Goal: Task Accomplishment & Management: Manage account settings

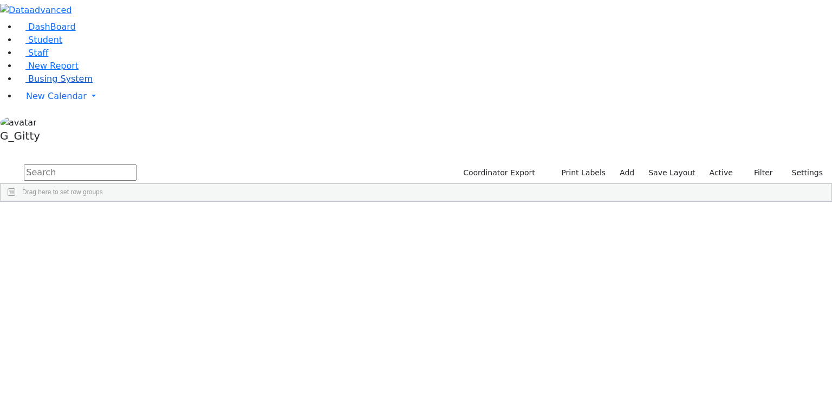
click at [90, 84] on link "Busing System" at bounding box center [54, 79] width 75 height 10
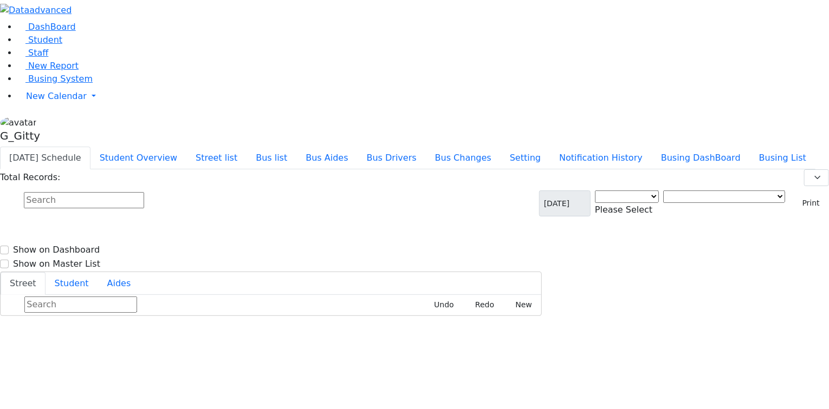
select select "3"
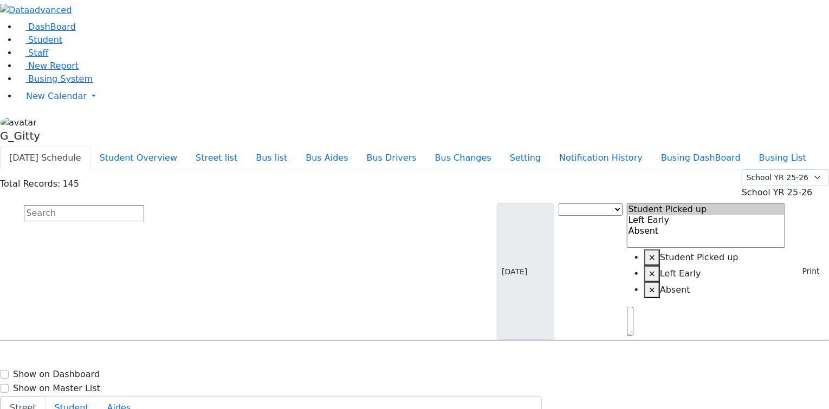
click at [144, 205] on input "text" at bounding box center [84, 213] width 120 height 16
click at [46, 58] on link "Staff" at bounding box center [32, 53] width 31 height 10
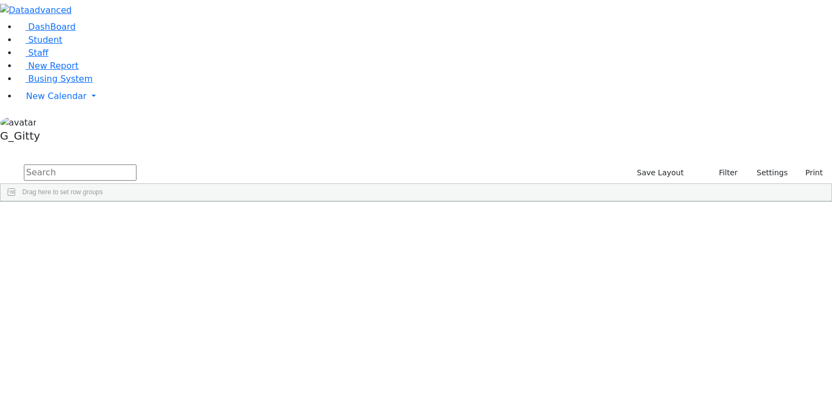
drag, startPoint x: 198, startPoint y: 47, endPoint x: 230, endPoint y: 35, distance: 34.1
click at [136, 165] on input "text" at bounding box center [80, 173] width 113 height 16
type input "pas"
drag, startPoint x: 616, startPoint y: 82, endPoint x: 650, endPoint y: 93, distance: 35.3
click at [650, 201] on div "Id Last Name First Name NJ" at bounding box center [410, 201] width 819 height 0
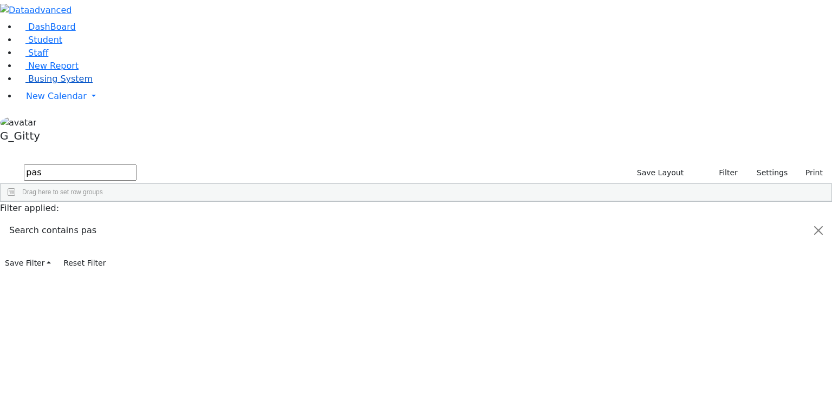
drag, startPoint x: 54, startPoint y: 150, endPoint x: 62, endPoint y: 149, distance: 7.7
click at [54, 84] on link "Busing System" at bounding box center [54, 79] width 75 height 10
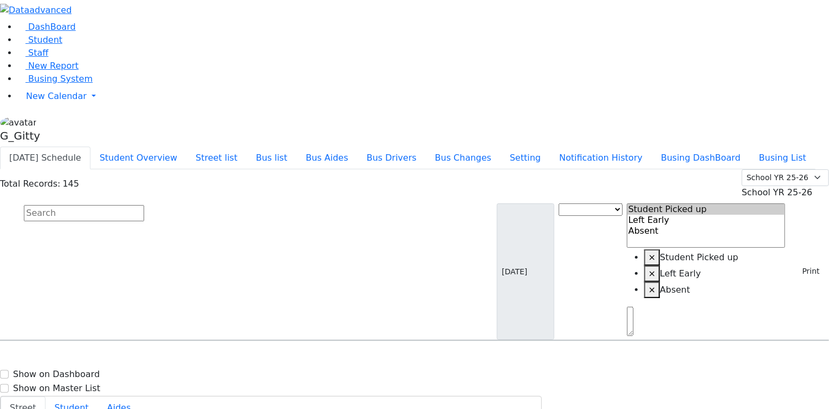
click at [144, 205] on input "text" at bounding box center [84, 213] width 120 height 16
click at [296, 147] on button "Bus list" at bounding box center [271, 158] width 50 height 23
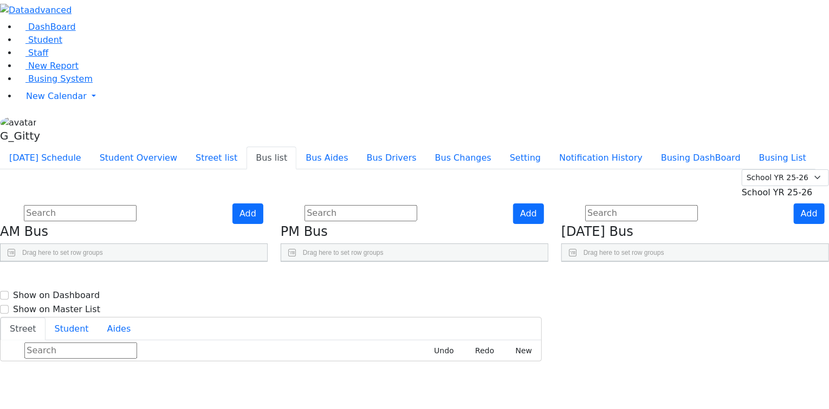
scroll to position [43, 0]
drag, startPoint x: 212, startPoint y: 154, endPoint x: 283, endPoint y: 167, distance: 72.6
click at [267, 262] on div "BusNumber Aides" at bounding box center [134, 279] width 266 height 35
drag, startPoint x: 141, startPoint y: 157, endPoint x: 166, endPoint y: 160, distance: 25.7
click at [44, 262] on div at bounding box center [42, 270] width 4 height 17
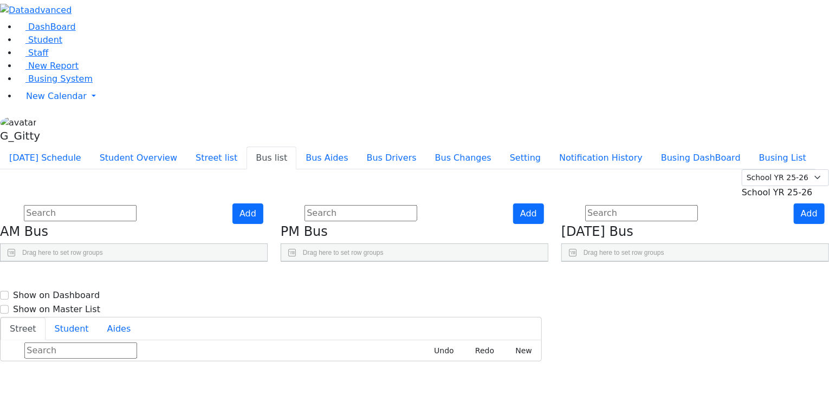
click at [84, 147] on aside "DashBoard Student Staff New Report Busing System" at bounding box center [414, 73] width 829 height 147
drag, startPoint x: 446, startPoint y: 158, endPoint x: 536, endPoint y: 181, distance: 92.2
click at [536, 262] on div "BusNumber Aides MW-16" at bounding box center [414, 262] width 266 height 0
drag, startPoint x: 377, startPoint y: 154, endPoint x: 394, endPoint y: 159, distance: 17.6
click at [315, 262] on div at bounding box center [312, 270] width 4 height 17
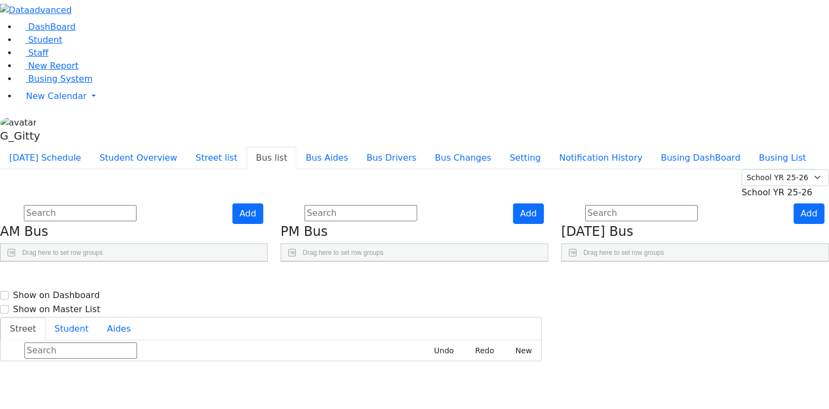
click at [362, 243] on div "Add PM Bus Drag here to set row groups Drag here to set column labels BusNumber" at bounding box center [414, 233] width 281 height 59
click at [357, 212] on div "Add PM Bus Drag here to set row groups Drag here to set column labels BusNumber" at bounding box center [414, 233] width 281 height 59
click at [417, 205] on input "text" at bounding box center [360, 213] width 113 height 16
click at [414, 147] on div "Today's Schedule Student Overview Street list Bus list Bus Aides Bus Drivers Bu…" at bounding box center [414, 158] width 829 height 23
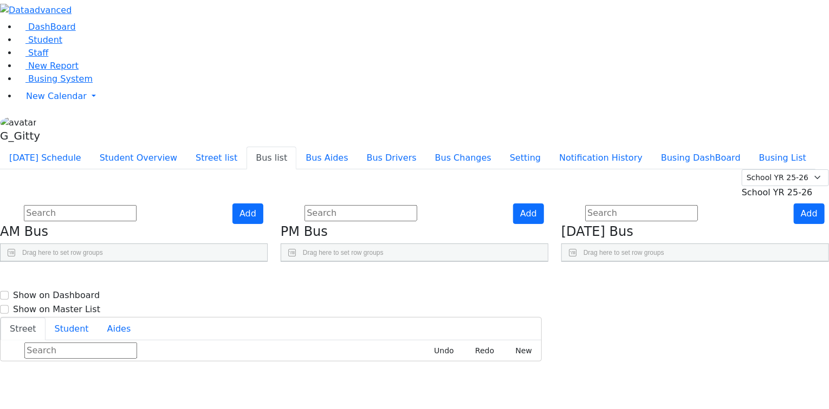
scroll to position [0, 0]
click at [77, 147] on aside "DashBoard Student Staff New Report Busing System" at bounding box center [414, 73] width 829 height 147
click at [87, 147] on aside "DashBoard Student Staff New Report Busing System" at bounding box center [414, 73] width 829 height 147
drag, startPoint x: 168, startPoint y: 152, endPoint x: 163, endPoint y: 154, distance: 5.6
click at [41, 262] on div at bounding box center [39, 270] width 4 height 17
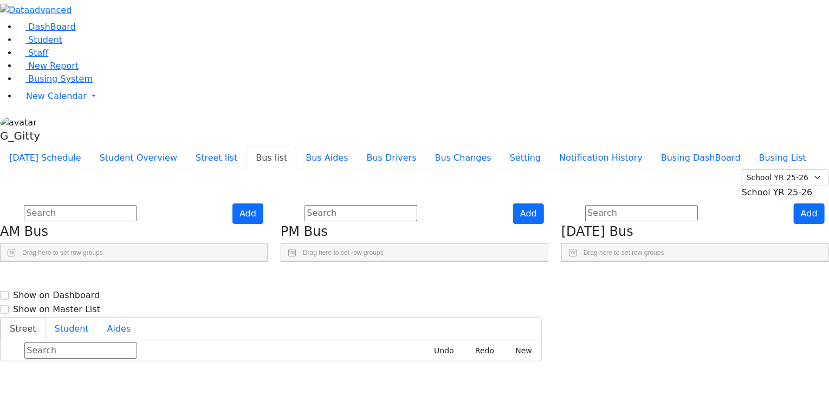
click at [74, 147] on aside "DashBoard Student Staff New Report Busing System" at bounding box center [414, 73] width 829 height 147
click at [67, 147] on aside "DashBoard Student Staff New Report Busing System" at bounding box center [414, 73] width 829 height 147
click at [57, 147] on aside "DashBoard Student Staff New Report Busing System" at bounding box center [414, 73] width 829 height 147
click at [106, 147] on aside "DashBoard Student Staff New Report Busing System" at bounding box center [414, 73] width 829 height 147
drag, startPoint x: 61, startPoint y: 306, endPoint x: 69, endPoint y: 317, distance: 14.3
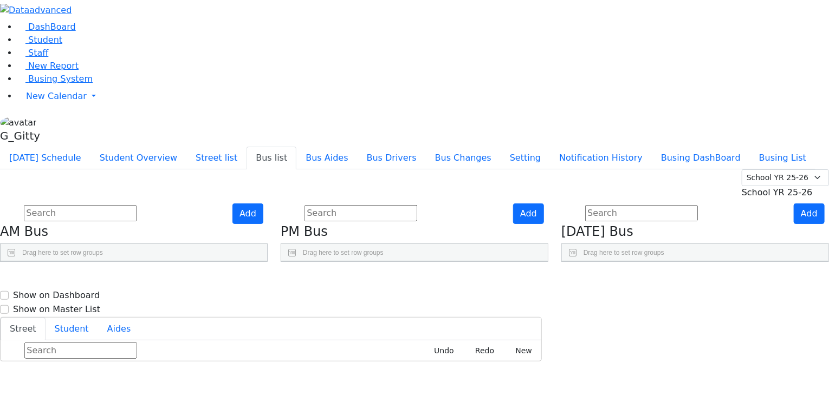
click at [62, 147] on aside "DashBoard Student Staff New Report Busing System" at bounding box center [414, 73] width 829 height 147
click at [74, 147] on aside "DashBoard Student Staff New Report Busing System" at bounding box center [414, 73] width 829 height 147
click at [69, 147] on aside "DashBoard Student Staff New Report Busing System" at bounding box center [414, 73] width 829 height 147
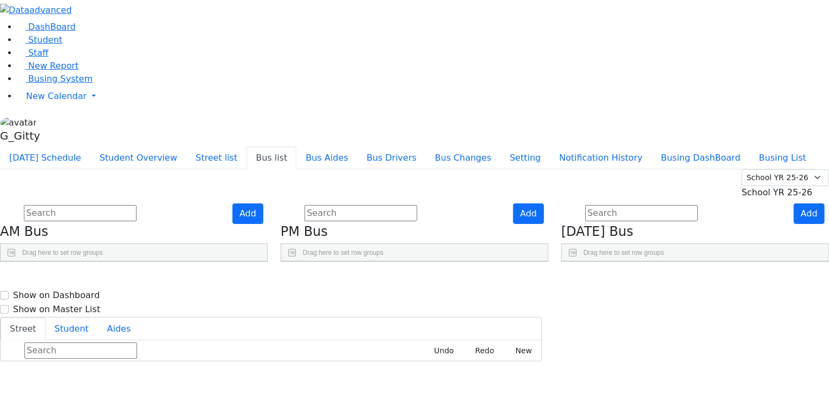
click at [72, 147] on aside "DashBoard Student Staff New Report Busing System" at bounding box center [414, 73] width 829 height 147
click at [76, 147] on aside "DashBoard Student Staff New Report Busing System" at bounding box center [414, 73] width 829 height 147
click at [74, 147] on aside "DashBoard Student Staff New Report Busing System" at bounding box center [414, 73] width 829 height 147
drag, startPoint x: 354, startPoint y: 246, endPoint x: 364, endPoint y: 253, distance: 12.9
click at [274, 246] on div "Add AM Bus Drag here to set row groups Drag here to set column labels BusNumber" at bounding box center [134, 233] width 281 height 59
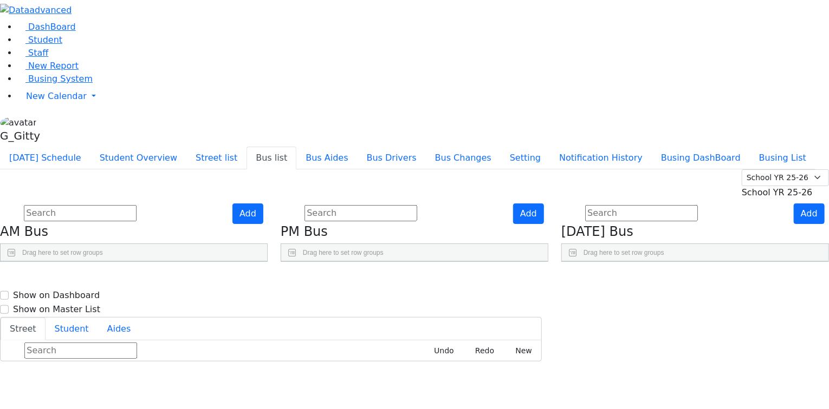
click at [274, 204] on div "Add AM Bus Drag here to set row groups Drag here to set column labels BusNumber" at bounding box center [134, 233] width 281 height 59
click at [356, 204] on div "Add PM Bus Drag here to set row groups Drag here to set column labels BusNumber" at bounding box center [414, 233] width 281 height 59
click at [45, 58] on link "Staff" at bounding box center [32, 53] width 31 height 10
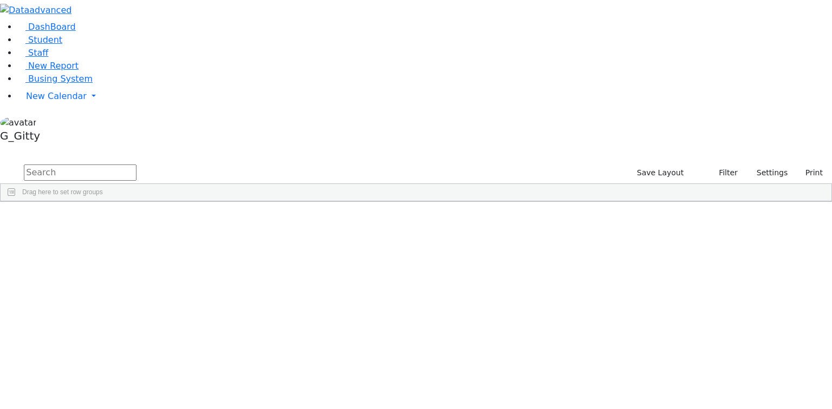
click at [136, 165] on input "text" at bounding box center [80, 173] width 113 height 16
type input "kaganoff"
drag, startPoint x: 421, startPoint y: 80, endPoint x: 454, endPoint y: 81, distance: 33.0
click at [330, 201] on div at bounding box center [327, 209] width 4 height 17
click at [136, 165] on input "kaganoff" at bounding box center [80, 173] width 113 height 16
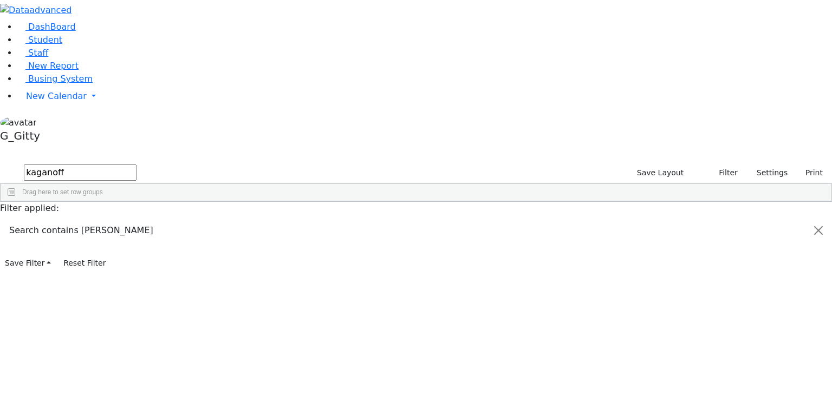
click at [136, 165] on input "kaganoff" at bounding box center [80, 173] width 113 height 16
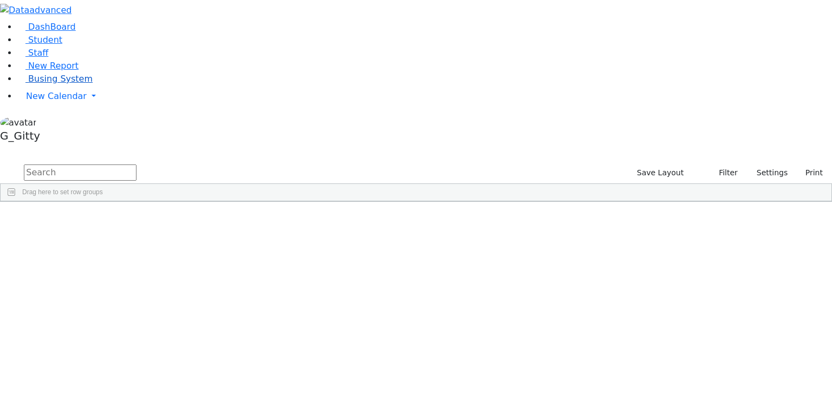
click at [52, 84] on span "Busing System" at bounding box center [60, 79] width 64 height 10
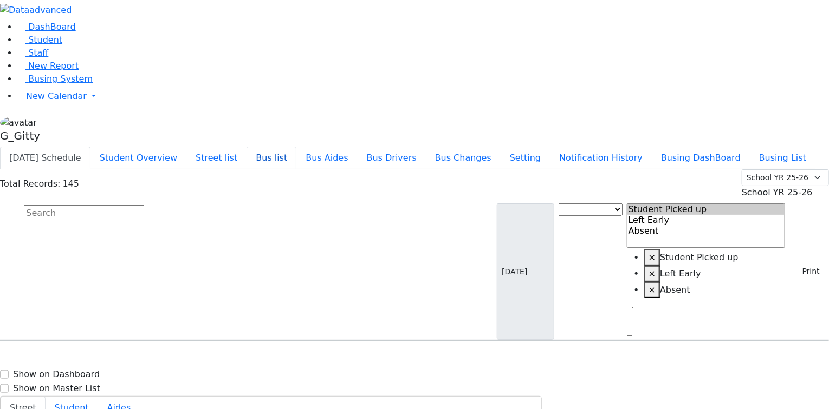
click at [296, 147] on button "Bus list" at bounding box center [271, 158] width 50 height 23
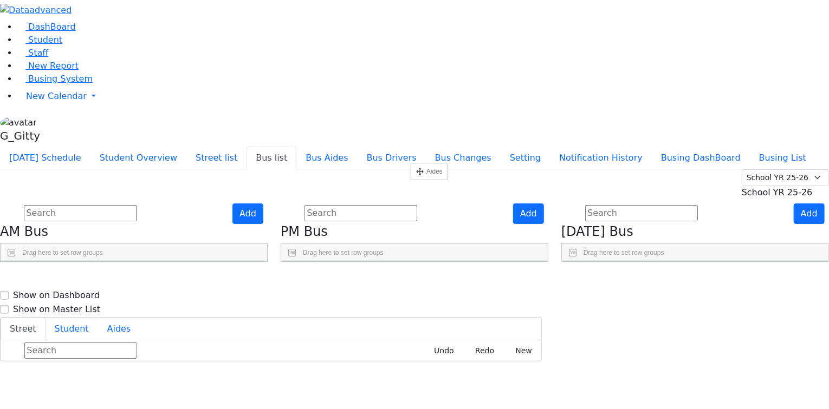
drag, startPoint x: 466, startPoint y: 168, endPoint x: 416, endPoint y: 167, distance: 50.4
drag, startPoint x: 446, startPoint y: 156, endPoint x: 487, endPoint y: 152, distance: 41.9
click at [417, 262] on div at bounding box center [415, 270] width 4 height 17
drag, startPoint x: 377, startPoint y: 153, endPoint x: 395, endPoint y: 153, distance: 18.4
click at [316, 262] on div at bounding box center [314, 270] width 4 height 17
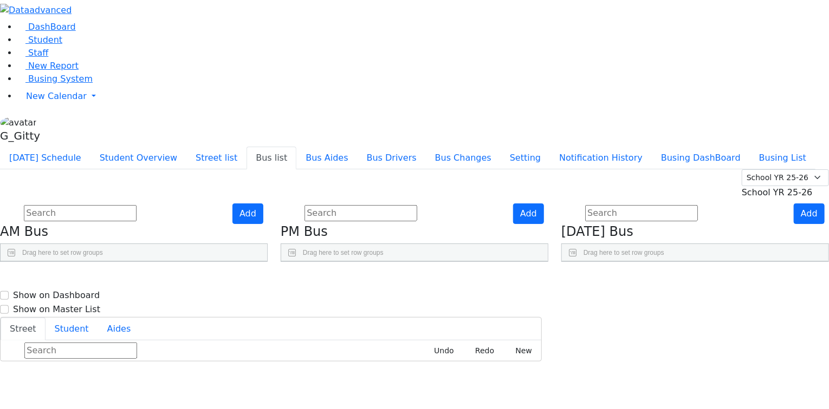
click at [451, 386] on span "Henny Rosenfeld" at bounding box center [419, 391] width 63 height 11
select select "Chanie Mizrahi"
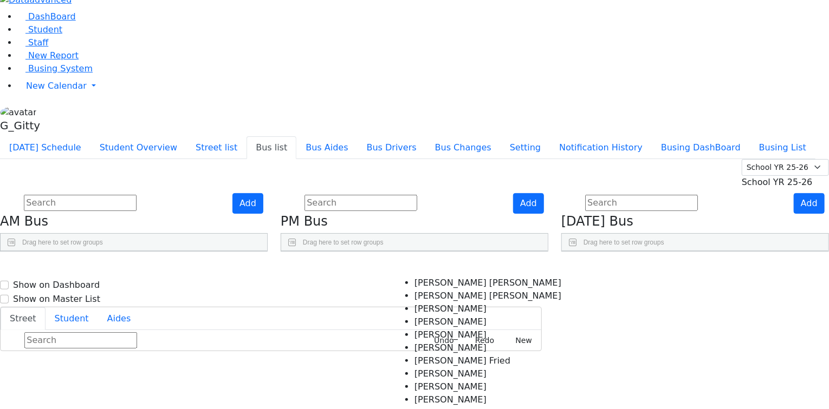
scroll to position [16, 0]
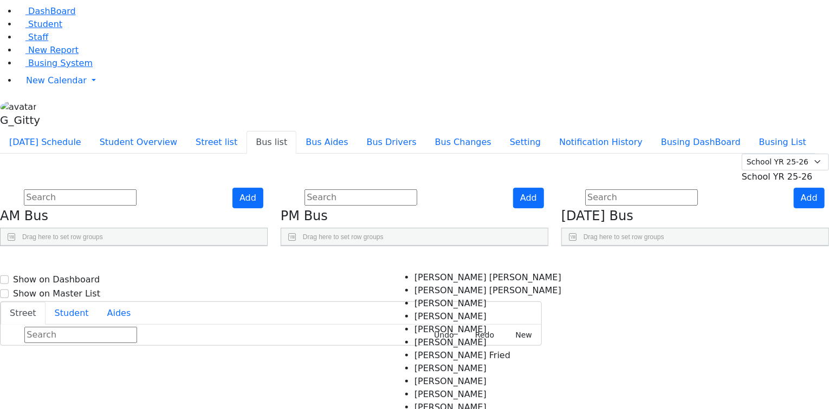
click at [344, 407] on button "×" at bounding box center [338, 412] width 12 height 11
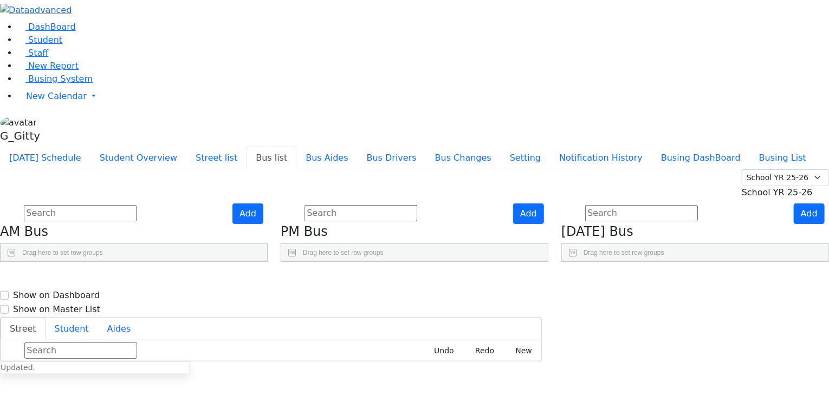
click at [367, 384] on span "[PERSON_NAME]" at bounding box center [334, 391] width 65 height 14
select select "[PERSON_NAME]"
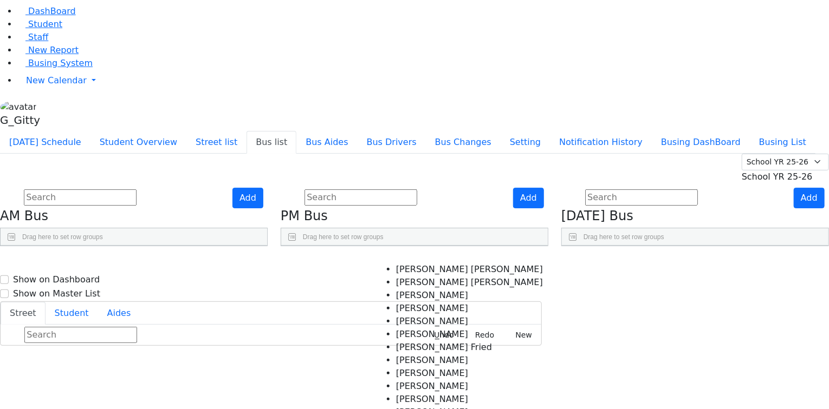
scroll to position [87, 0]
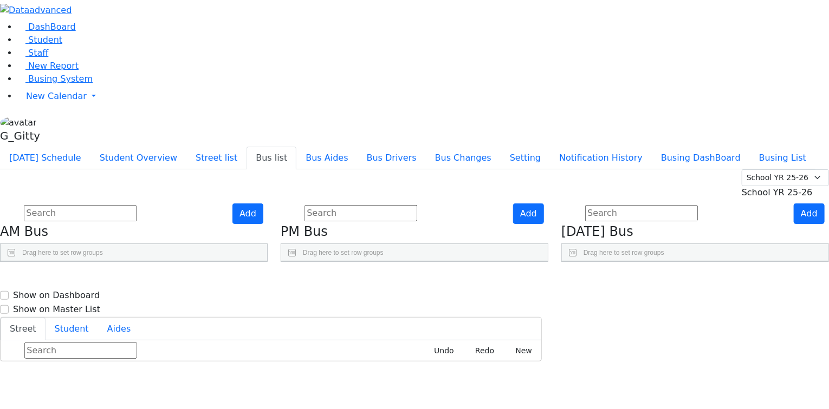
click at [357, 263] on div "Add PM Bus Drag here to set row groups Drag here to set column labels BusNumber" at bounding box center [414, 233] width 281 height 59
drag, startPoint x: 448, startPoint y: 158, endPoint x: 467, endPoint y: 159, distance: 19.0
click at [496, 262] on div "BusNumber Aides PT" at bounding box center [414, 262] width 266 height 0
drag, startPoint x: 446, startPoint y: 152, endPoint x: 511, endPoint y: 155, distance: 64.5
click at [425, 279] on div at bounding box center [423, 287] width 4 height 17
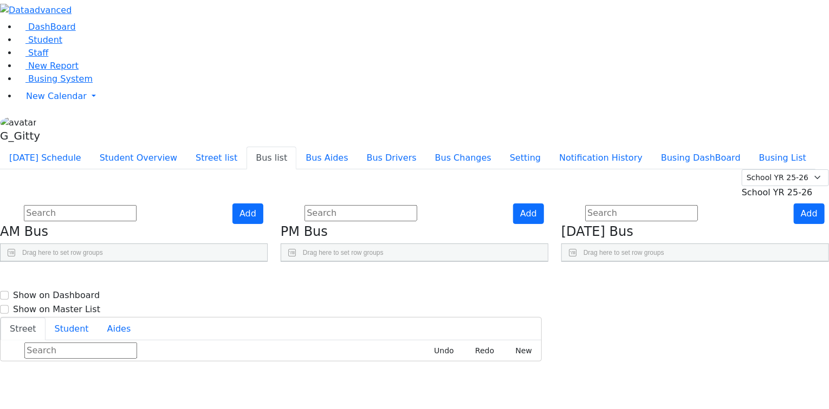
drag, startPoint x: 376, startPoint y: 155, endPoint x: 401, endPoint y: 155, distance: 24.4
click at [322, 279] on div at bounding box center [320, 287] width 4 height 17
click at [359, 204] on div "Add PM Bus Drag here to set row groups Drag here to set column labels BusNumber" at bounding box center [414, 233] width 281 height 59
click at [357, 204] on div "Add PM Bus Drag here to set row groups Drag here to set column labels BusNumber" at bounding box center [414, 233] width 281 height 59
click at [274, 204] on div "Add AM Bus Drag here to set row groups Drag here to set column labels BusNumber" at bounding box center [134, 233] width 281 height 59
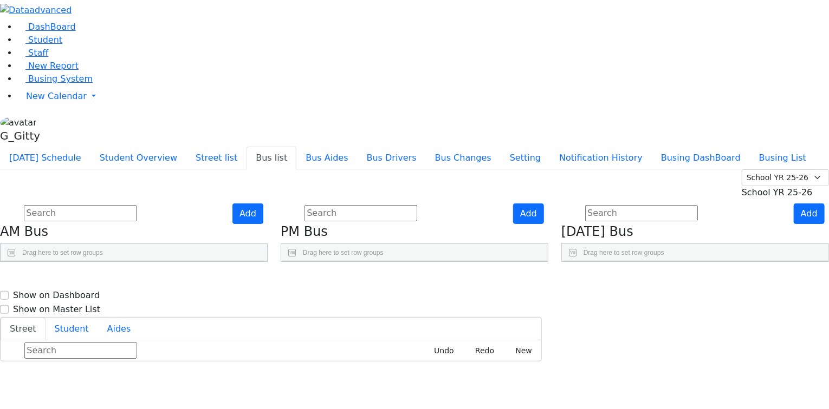
click at [347, 147] on div "Today's Schedule Student Overview Street list Bus list Bus Aides Bus Drivers Bu…" at bounding box center [414, 158] width 829 height 23
click at [361, 204] on div "Add PM Bus Drag here to set row groups Drag here to set column labels BusNumber" at bounding box center [414, 233] width 281 height 59
click at [383, 205] on input "text" at bounding box center [360, 213] width 113 height 16
click at [274, 204] on div "Add AM Bus Drag here to set row groups Drag here to set column labels BusNumber" at bounding box center [134, 233] width 281 height 59
click at [357, 204] on div "Add PM Bus Drag here to set row groups Drag here to set column labels BusNumber" at bounding box center [414, 233] width 281 height 59
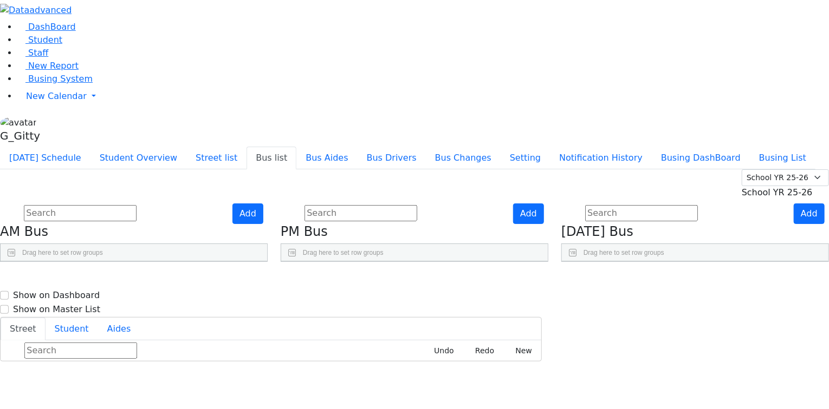
click at [357, 204] on div "Add PM Bus Drag here to set row groups Drag here to set column labels BusNumber" at bounding box center [414, 233] width 281 height 59
click at [381, 205] on input "text" at bounding box center [360, 213] width 113 height 16
click at [370, 169] on div "Summer YR 25 School YR 25-26 Summer YR 25 School YR 24-25 Summer YR 24 School Y…" at bounding box center [414, 184] width 829 height 30
click at [400, 205] on input "text" at bounding box center [360, 213] width 113 height 16
click at [376, 169] on div "Summer YR 25 School YR 25-26 Summer YR 25 School YR 24-25 Summer YR 24 School Y…" at bounding box center [414, 184] width 829 height 30
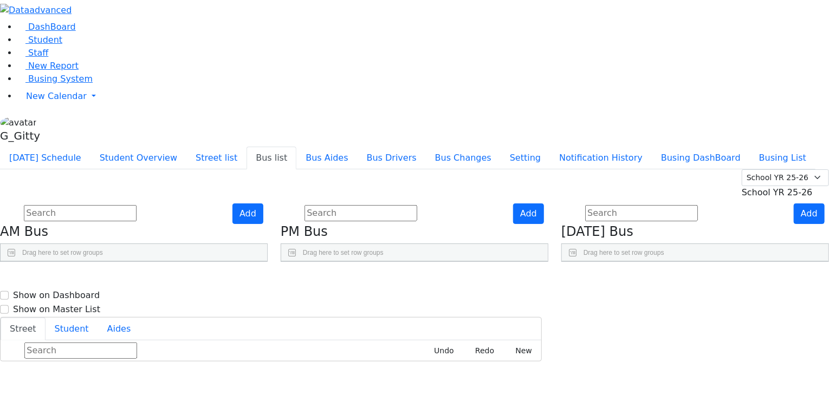
click at [390, 205] on input "text" at bounding box center [360, 213] width 113 height 16
click at [382, 169] on div "Summer YR 25 School YR 25-26 Summer YR 25 School YR 24-25 Summer YR 24 School Y…" at bounding box center [414, 184] width 829 height 30
click at [392, 205] on input "text" at bounding box center [360, 213] width 113 height 16
click at [368, 169] on div "Summer YR 25 School YR 25-26 Summer YR 25 School YR 24-25 Summer YR 24 School Y…" at bounding box center [414, 184] width 829 height 30
click at [383, 205] on input "text" at bounding box center [360, 213] width 113 height 16
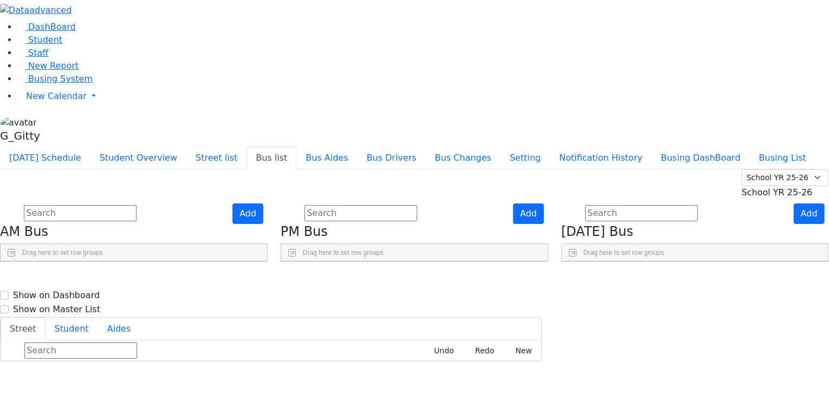
click at [363, 169] on div "Summer YR 25 School YR 25-26 Summer YR 25 School YR 24-25 Summer YR 24 School Y…" at bounding box center [414, 184] width 829 height 30
click at [384, 205] on input "text" at bounding box center [360, 213] width 113 height 16
click at [360, 169] on div "Summer YR 25 School YR 25-26 Summer YR 25 School YR 24-25 Summer YR 24 School Y…" at bounding box center [414, 184] width 829 height 30
click at [356, 204] on div "Add PM Bus Drag here to set row groups Drag here to set column labels BusNumber" at bounding box center [414, 233] width 281 height 59
click at [274, 204] on div "Add AM Bus Drag here to set row groups Drag here to set column labels BusNumber" at bounding box center [134, 233] width 281 height 59
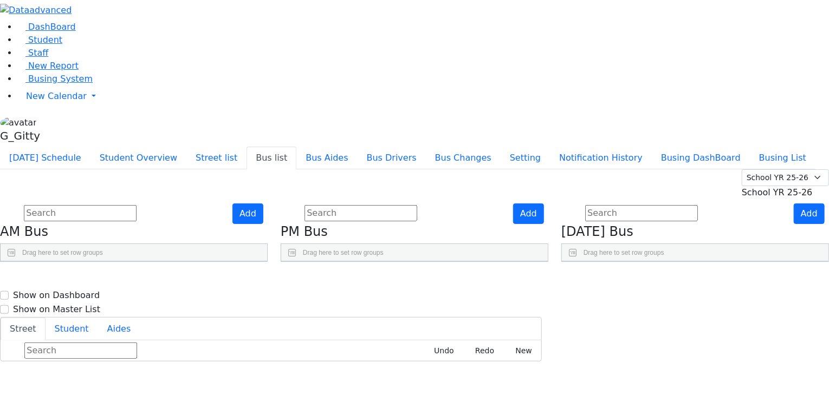
click at [274, 263] on div "Add AM Bus Drag here to set row groups Drag here to set column labels BusNumber" at bounding box center [134, 233] width 281 height 59
click at [274, 207] on div "Add AM Bus Drag here to set row groups Drag here to set column labels BusNumber" at bounding box center [134, 233] width 281 height 59
click at [28, 84] on span "Busing System" at bounding box center [60, 79] width 64 height 10
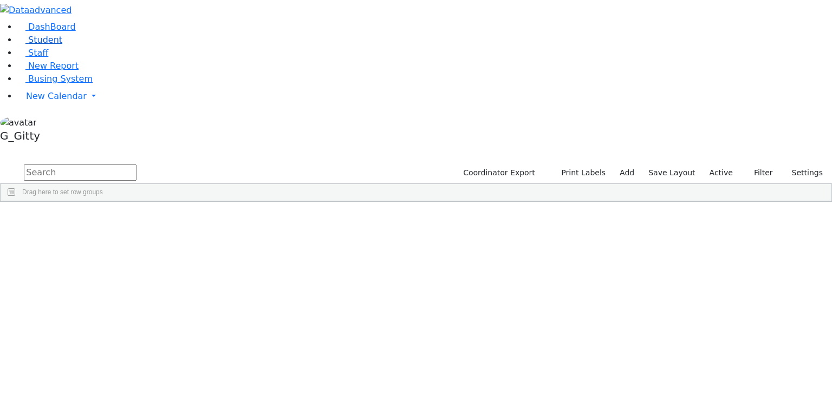
click at [55, 45] on link "Student" at bounding box center [39, 40] width 45 height 10
click at [136, 165] on input "text" at bounding box center [80, 173] width 113 height 16
type input "ma"
click at [33, 45] on link "Student" at bounding box center [39, 40] width 45 height 10
click at [136, 165] on input "text" at bounding box center [80, 173] width 113 height 16
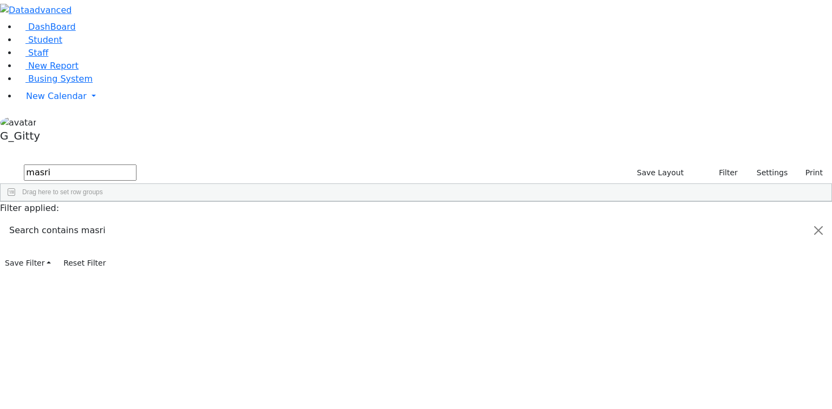
type input "masri"
click at [100, 250] on div "Masri" at bounding box center [75, 257] width 49 height 15
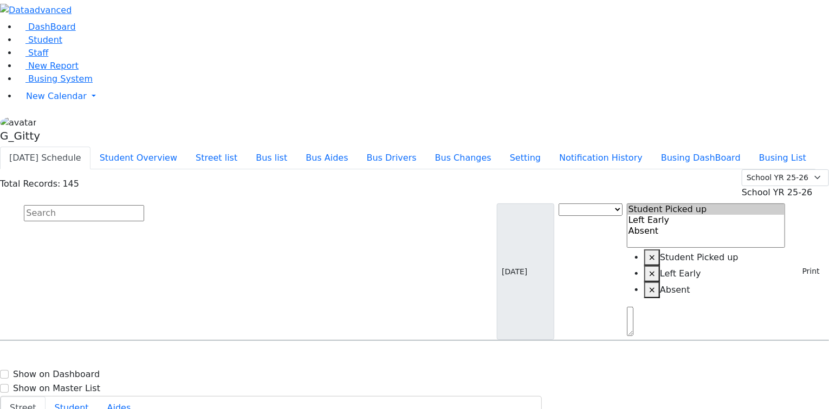
click at [144, 205] on input "text" at bounding box center [84, 213] width 120 height 16
type input "ekstein"
click at [106, 357] on h6 "[PERSON_NAME] Refual" at bounding box center [56, 362] width 99 height 10
select select
drag, startPoint x: 587, startPoint y: 221, endPoint x: 577, endPoint y: 218, distance: 10.1
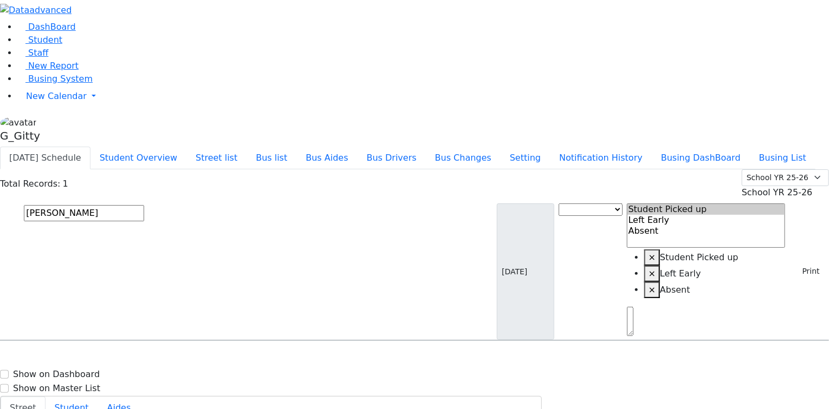
drag, startPoint x: 588, startPoint y: 213, endPoint x: 575, endPoint y: 212, distance: 13.6
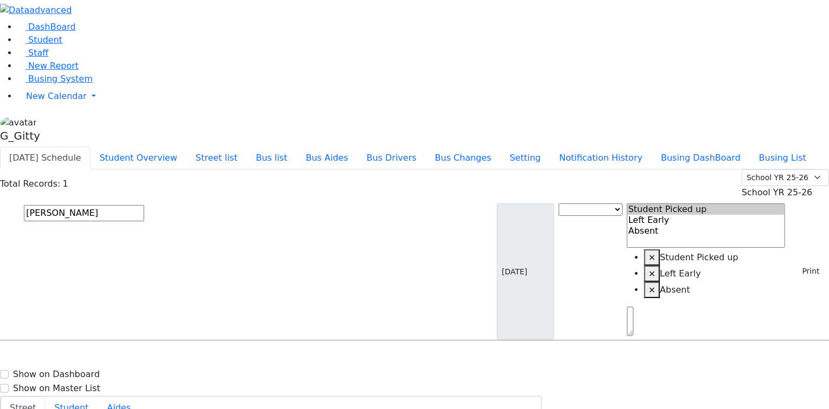
drag, startPoint x: 576, startPoint y: 217, endPoint x: 568, endPoint y: 217, distance: 8.1
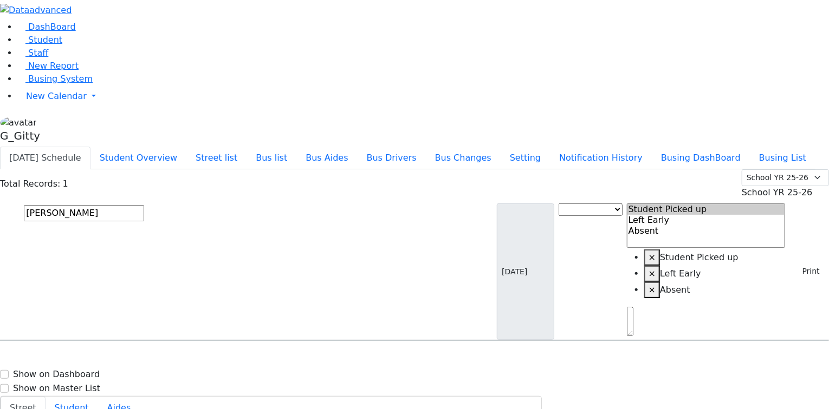
type input "[PHONE_NUMBER]"
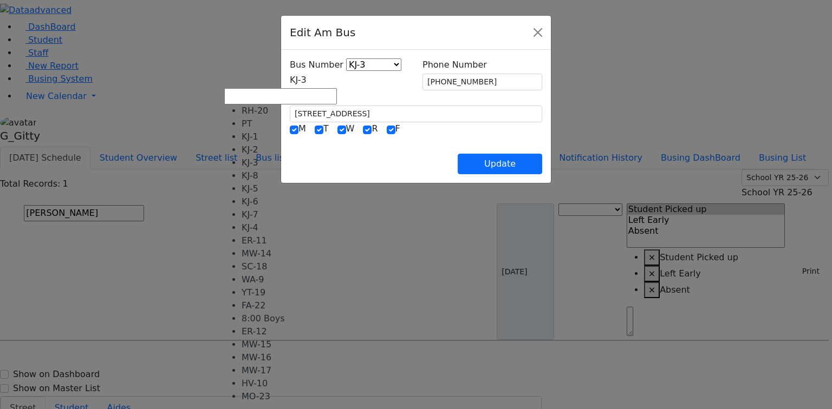
click at [307, 81] on span "KJ-3" at bounding box center [298, 80] width 17 height 10
select select "361"
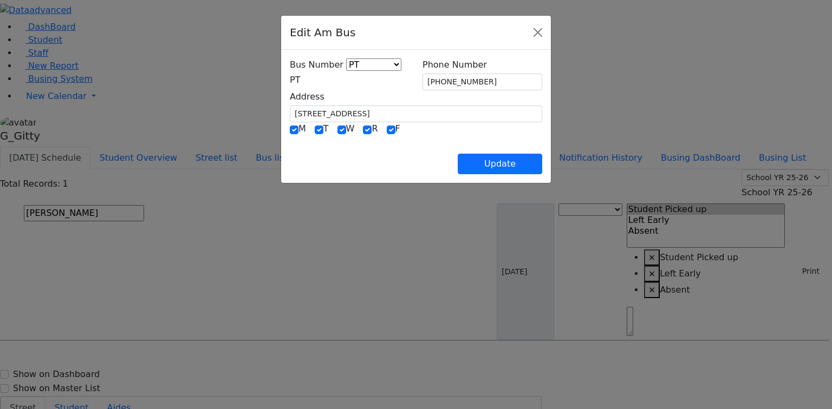
click at [363, 139] on div "Update" at bounding box center [416, 155] width 252 height 38
click at [411, 138] on div "Update" at bounding box center [416, 155] width 252 height 38
click at [486, 80] on input "[PHONE_NUMBER]" at bounding box center [482, 82] width 120 height 17
click at [439, 139] on div "Update" at bounding box center [416, 155] width 252 height 38
click at [387, 127] on input "checkbox" at bounding box center [391, 130] width 9 height 9
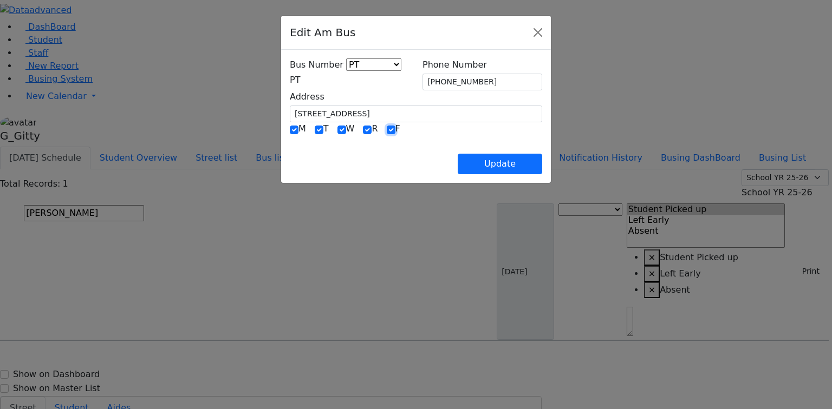
checkbox input "false"
click at [381, 142] on div "Update" at bounding box center [416, 155] width 252 height 38
click at [346, 158] on div "Update" at bounding box center [416, 155] width 252 height 38
click at [542, 165] on button "Update" at bounding box center [500, 164] width 84 height 21
select select
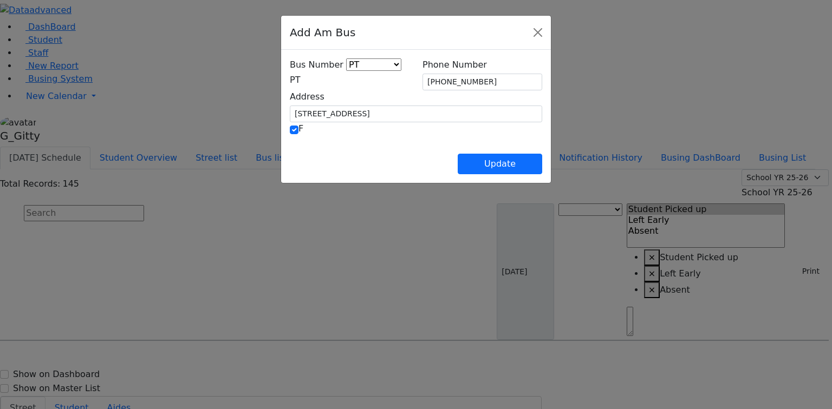
click at [290, 78] on span "PT" at bounding box center [295, 80] width 10 height 10
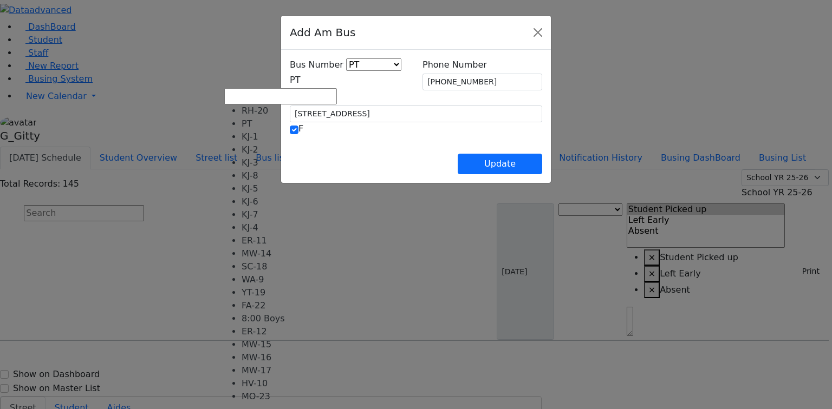
select select "392"
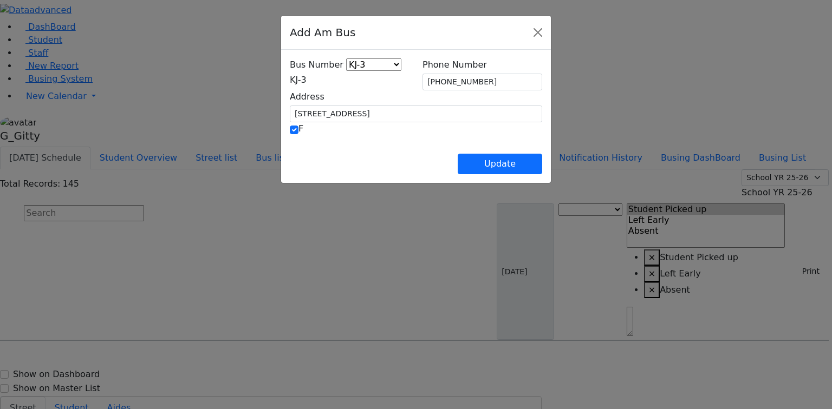
click at [389, 147] on div "Update" at bounding box center [416, 155] width 252 height 38
click at [542, 168] on button "Update" at bounding box center [500, 164] width 84 height 21
select select
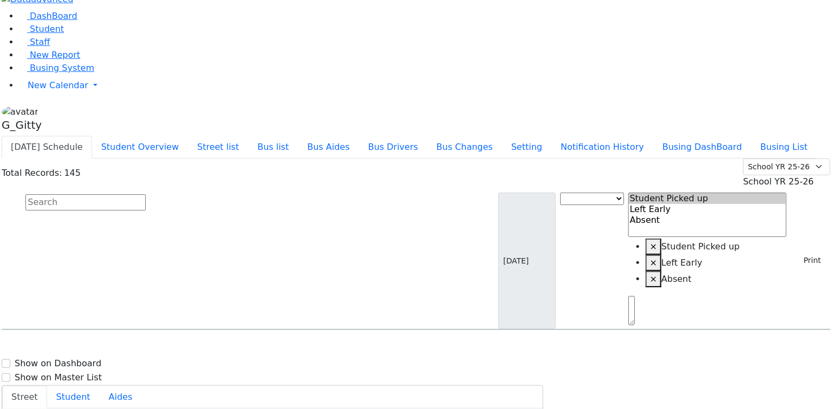
scroll to position [16, 0]
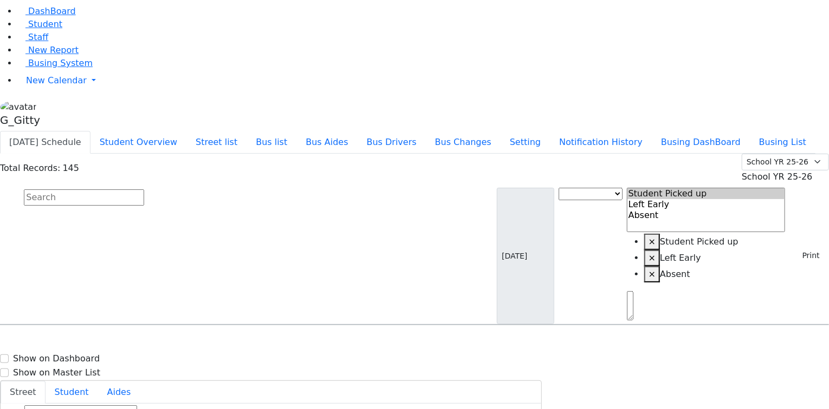
type input "(845) 783-2729"
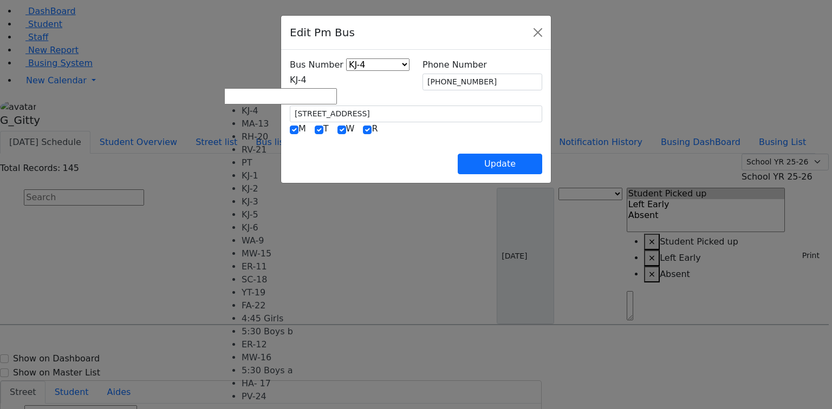
click at [290, 78] on span "KJ-4" at bounding box center [298, 80] width 17 height 10
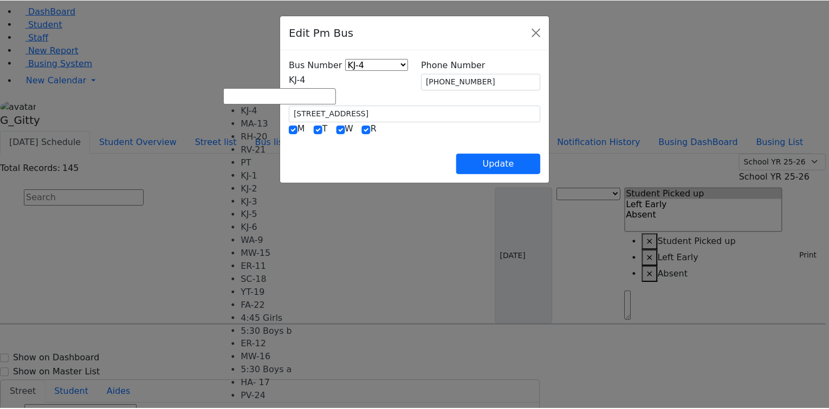
scroll to position [11, 0]
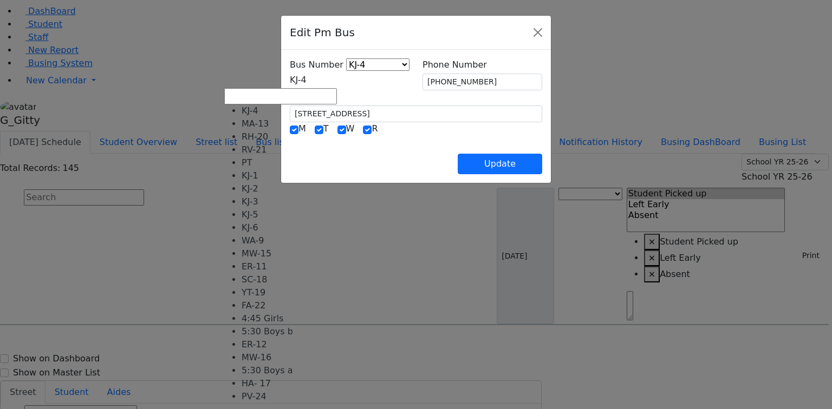
select select "374"
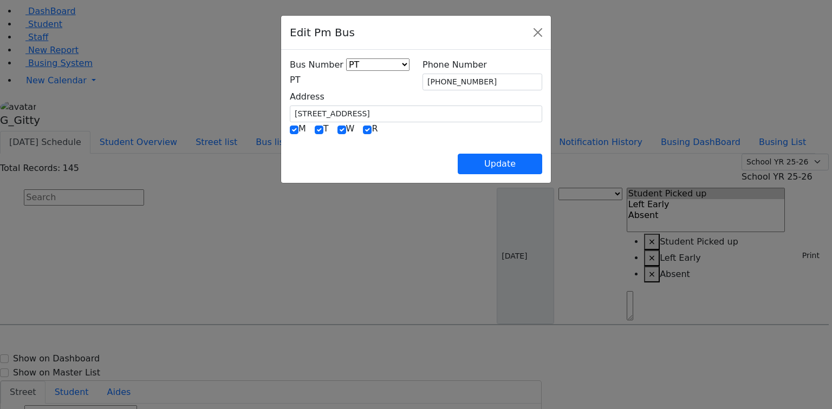
click at [371, 147] on div "Update" at bounding box center [416, 155] width 252 height 38
click at [442, 151] on div "Update" at bounding box center [416, 155] width 252 height 38
click at [377, 133] on div "M T W R" at bounding box center [416, 129] width 252 height 14
click at [542, 169] on button "Update" at bounding box center [500, 164] width 84 height 21
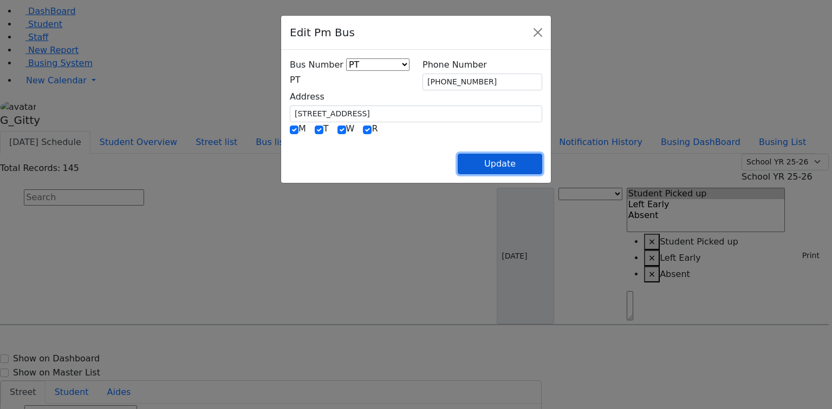
select select
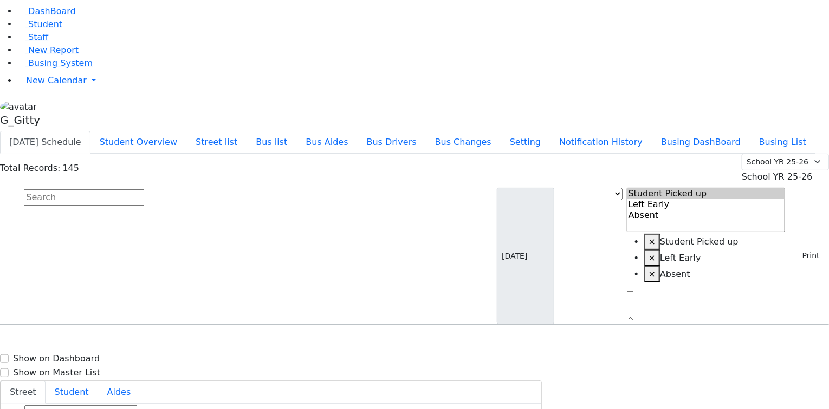
click at [144, 190] on input "text" at bounding box center [84, 198] width 120 height 16
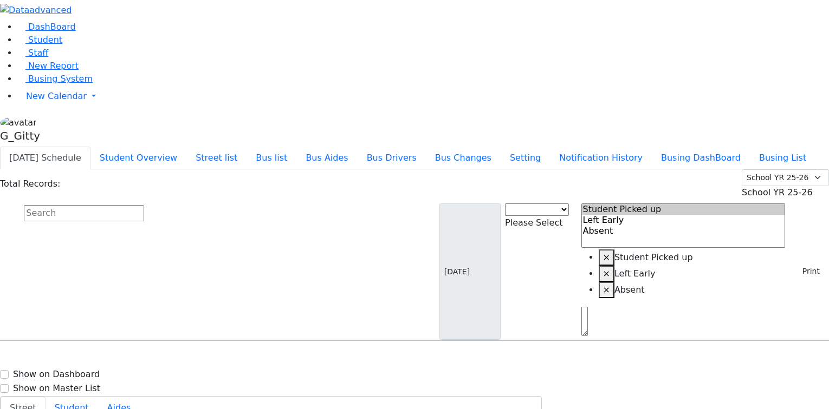
scroll to position [15, 0]
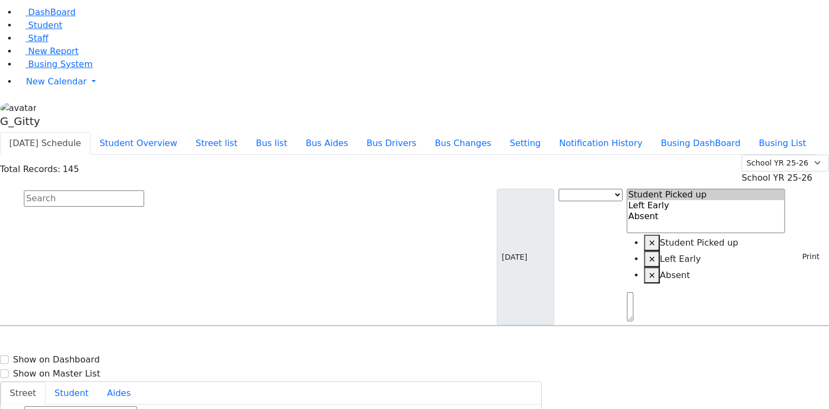
click at [144, 191] on input "text" at bounding box center [84, 199] width 120 height 16
select select
click at [269, 155] on div "Total Records: 145 Summer YR 25 School YR 25-26 Summer YR 25 School YR 24-25 Su…" at bounding box center [414, 241] width 829 height 172
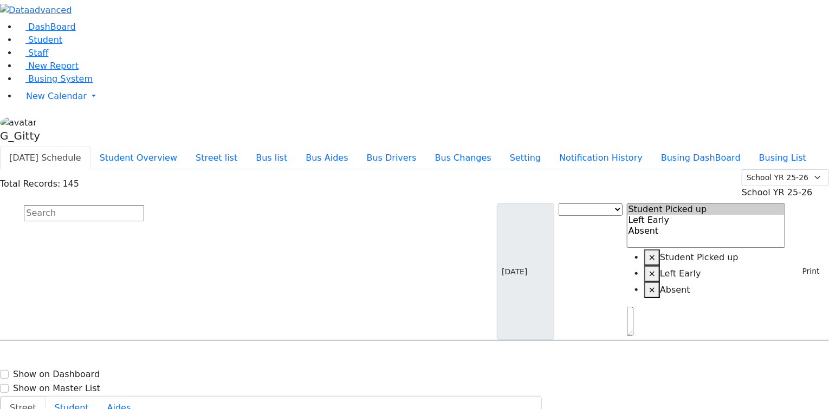
click at [144, 205] on input "text" at bounding box center [84, 213] width 120 height 16
click at [115, 358] on div "[PERSON_NAME] [DATE] 8457823917" at bounding box center [58, 371] width 115 height 27
select select
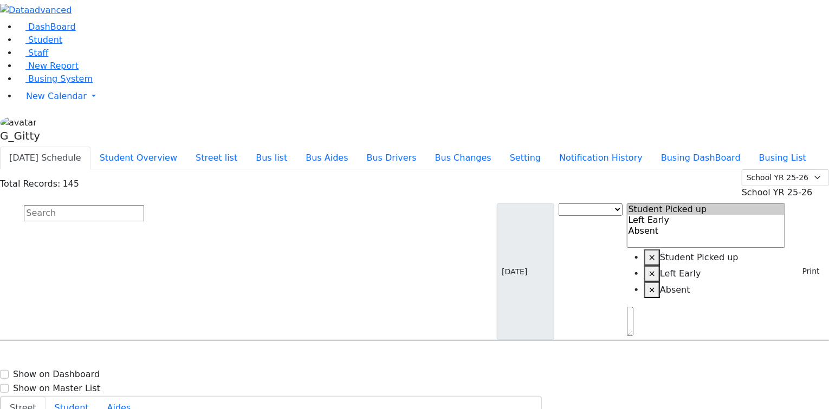
click at [87, 357] on h6 "[PERSON_NAME]" at bounding box center [47, 362] width 80 height 10
select select
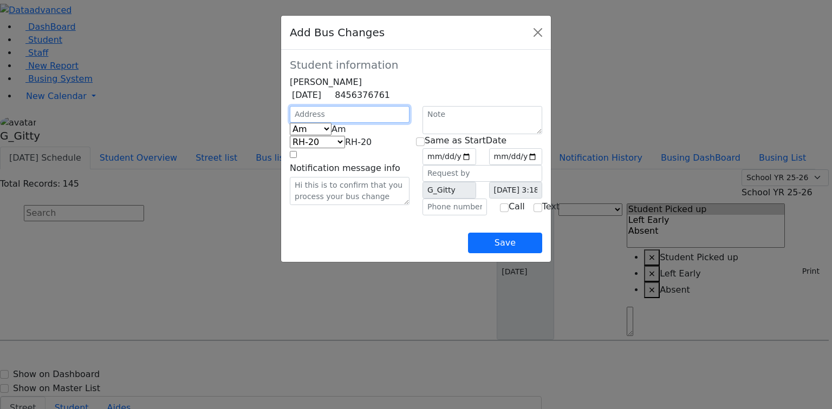
click at [304, 123] on input "text" at bounding box center [350, 114] width 120 height 17
type input "[STREET_ADDRESS]"
select select "396"
click at [331, 134] on span "Am" at bounding box center [338, 129] width 15 height 10
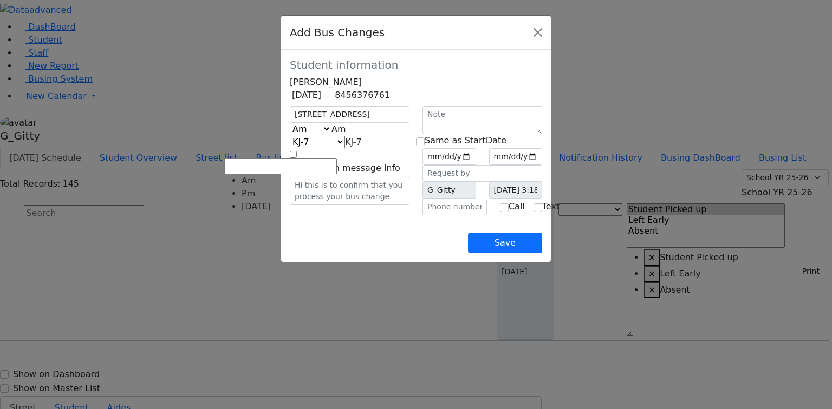
click at [331, 134] on span "Am" at bounding box center [338, 129] width 15 height 10
select select "2"
select select "398"
click at [476, 165] on input "date" at bounding box center [449, 156] width 54 height 17
type input "[DATE]"
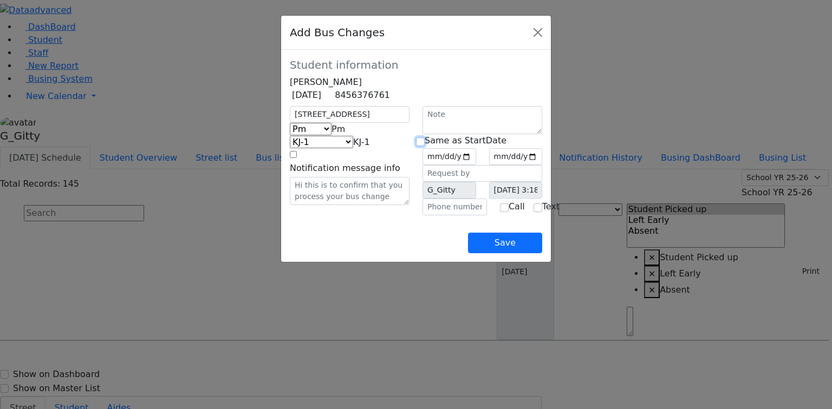
click at [425, 146] on input "checkbox" at bounding box center [420, 142] width 9 height 9
checkbox input "true"
type input "[DATE]"
click at [425, 146] on input "checkbox" at bounding box center [420, 142] width 9 height 9
checkbox input "false"
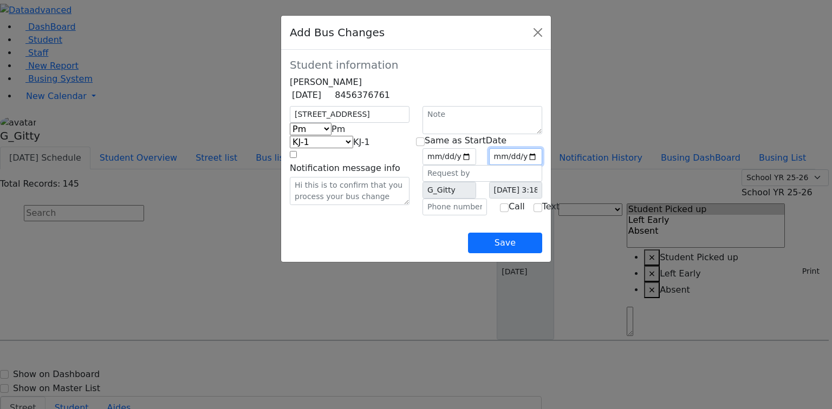
click at [543, 165] on input "date" at bounding box center [516, 156] width 54 height 17
type input "[DATE]"
click at [441, 216] on input "text" at bounding box center [454, 207] width 64 height 17
type input "[PHONE_NUMBER]"
click at [396, 250] on div "Save" at bounding box center [416, 235] width 252 height 38
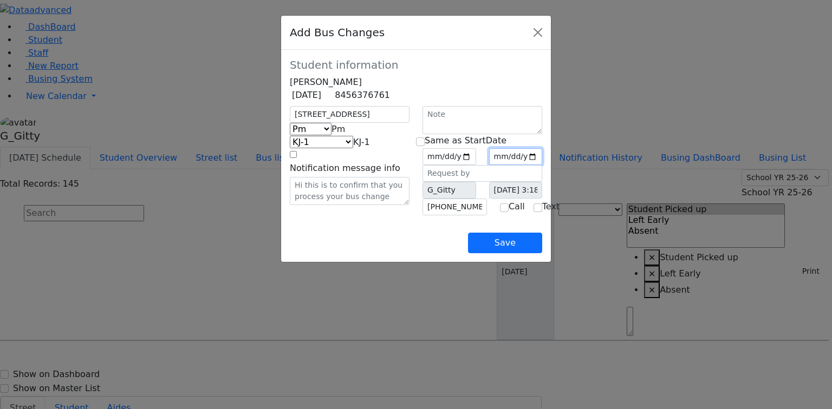
click at [543, 165] on input "[DATE]" at bounding box center [516, 156] width 54 height 17
click at [433, 253] on div "Save" at bounding box center [416, 235] width 252 height 38
click at [543, 165] on input "[DATE]" at bounding box center [516, 156] width 54 height 17
type input "[DATE]"
click at [416, 253] on div "Save" at bounding box center [416, 235] width 252 height 38
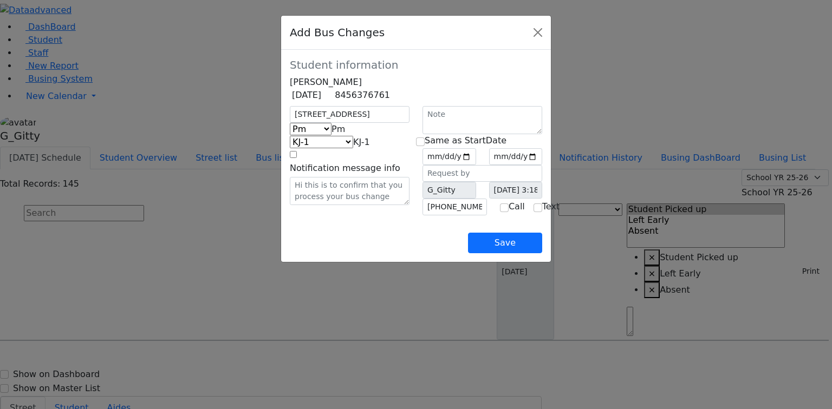
click at [347, 253] on div "Save" at bounding box center [416, 235] width 252 height 38
click at [542, 253] on button "Save" at bounding box center [505, 243] width 74 height 21
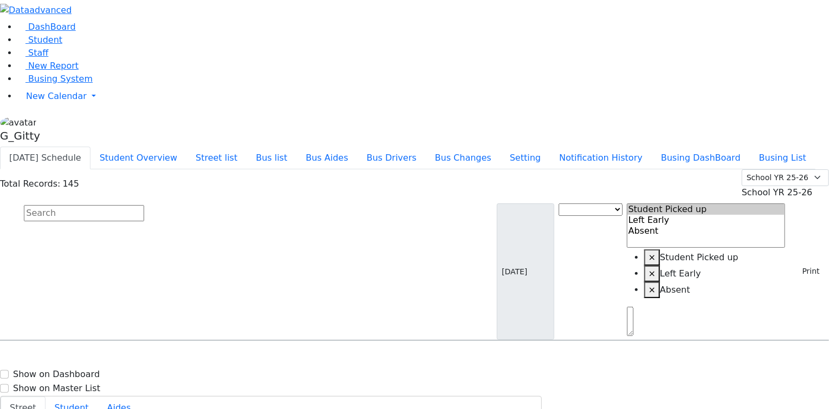
click at [734, 147] on button "Busing DashBoard" at bounding box center [700, 158] width 98 height 23
click at [144, 205] on input "text" at bounding box center [84, 213] width 120 height 16
click at [87, 405] on span "8457821836" at bounding box center [61, 409] width 50 height 9
select select
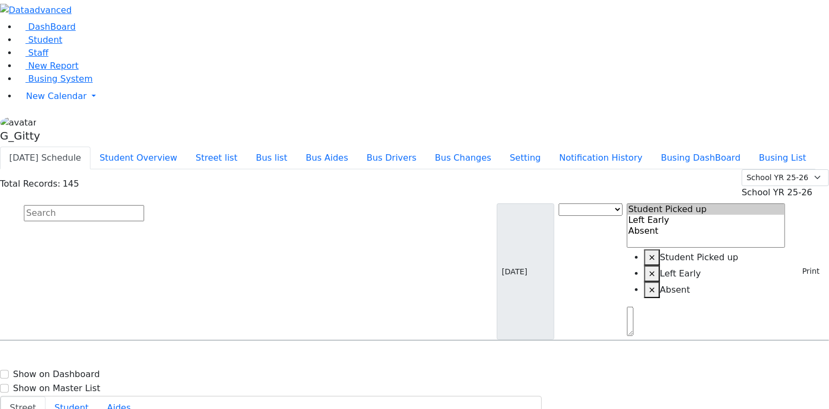
drag, startPoint x: 794, startPoint y: 396, endPoint x: 790, endPoint y: 392, distance: 6.1
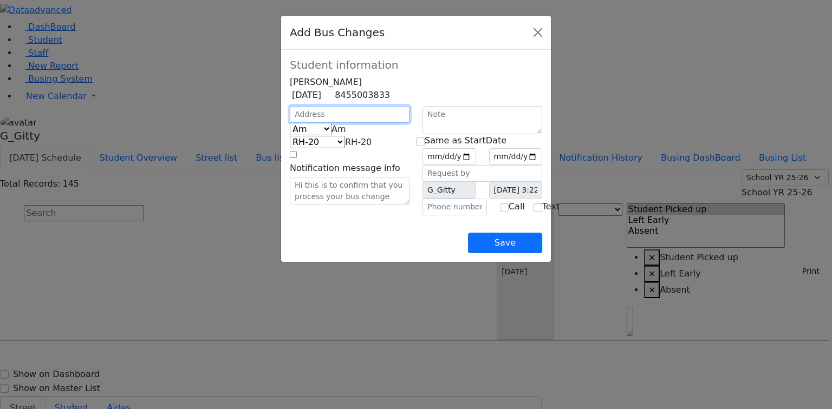
click at [290, 123] on input "text" at bounding box center [350, 114] width 120 height 17
type input "[STREET_ADDRESS]"
select select "396"
click at [476, 165] on input "date" at bounding box center [449, 156] width 54 height 17
type input "[DATE]"
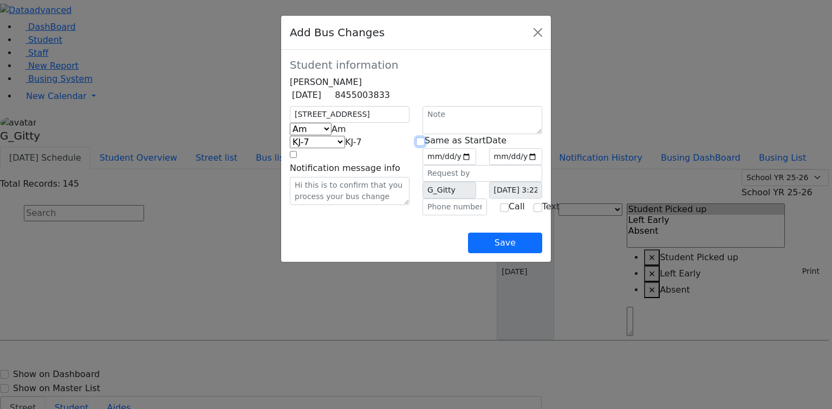
click at [425, 146] on input "checkbox" at bounding box center [420, 142] width 9 height 9
checkbox input "true"
type input "[DATE]"
click at [542, 253] on button "Save" at bounding box center [505, 243] width 74 height 21
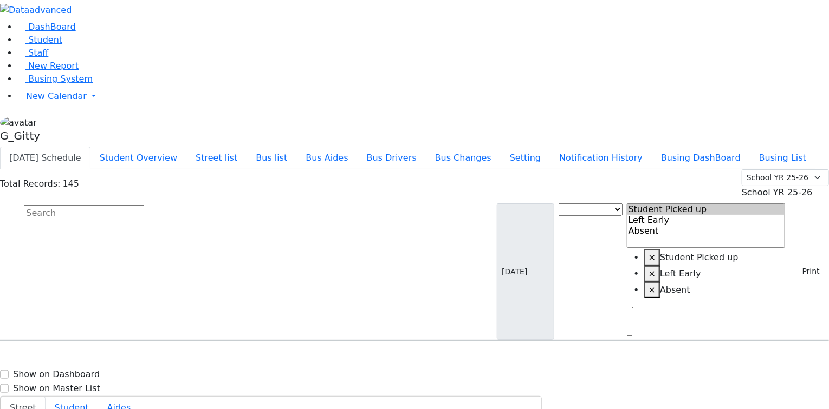
click at [725, 147] on button "Busing DashBoard" at bounding box center [700, 158] width 98 height 23
click at [345, 358] on div "KJ-2 7 Lemberg Ct. #303 - (845) 782-0351" at bounding box center [287, 371] width 115 height 27
select select
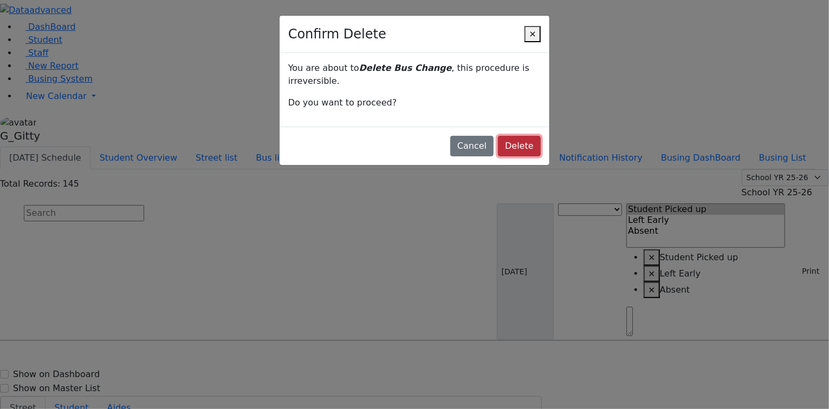
drag, startPoint x: 505, startPoint y: 112, endPoint x: 384, endPoint y: 90, distance: 122.7
click at [505, 136] on button "Delete" at bounding box center [519, 146] width 43 height 21
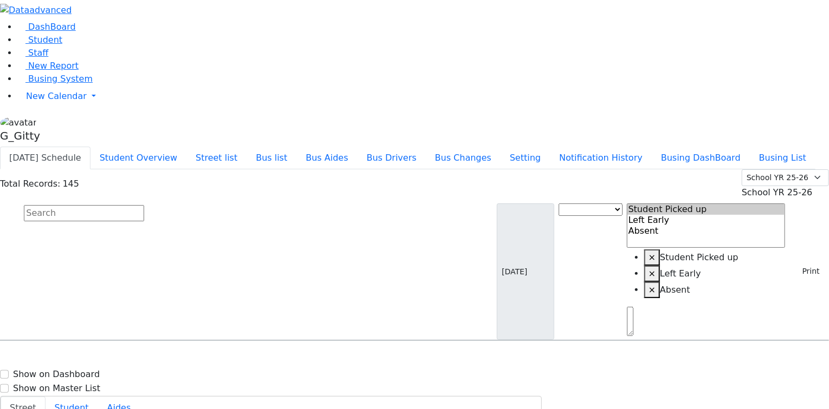
click at [144, 205] on input "text" at bounding box center [84, 213] width 120 height 16
select select
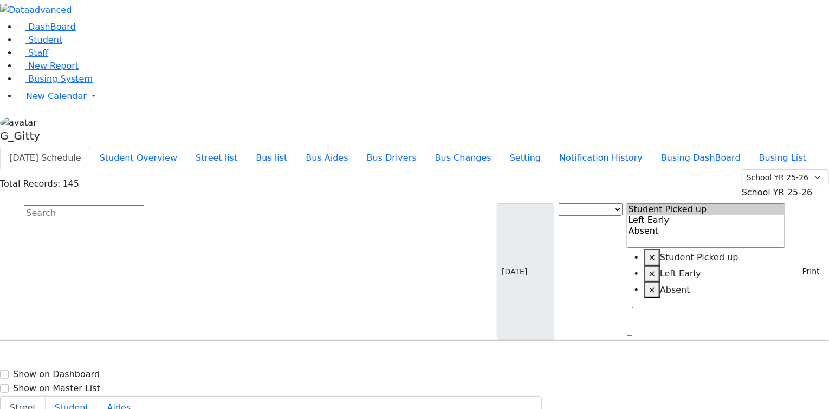
drag, startPoint x: 749, startPoint y: 149, endPoint x: 760, endPoint y: 153, distance: 11.0
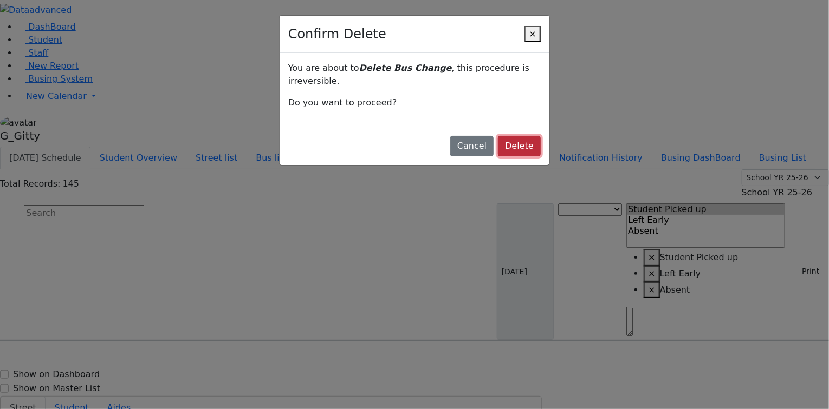
click at [498, 136] on button "Delete" at bounding box center [519, 146] width 43 height 21
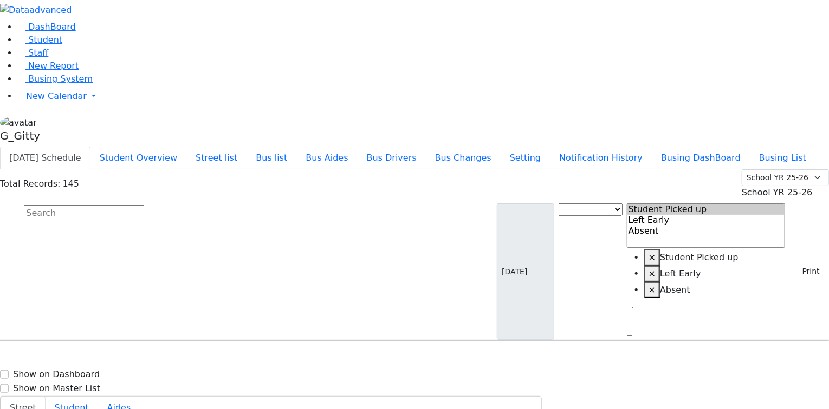
click at [144, 205] on input "text" at bounding box center [84, 213] width 120 height 16
click at [721, 147] on button "Busing DashBoard" at bounding box center [700, 158] width 98 height 23
click at [90, 147] on button "Today's Schedule" at bounding box center [45, 158] width 90 height 23
click at [144, 205] on input "text" at bounding box center [84, 213] width 120 height 16
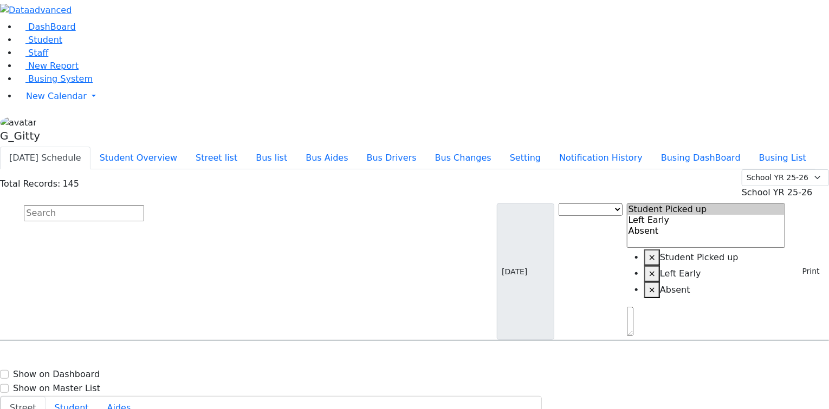
scroll to position [0, 0]
click at [144, 205] on input "text" at bounding box center [84, 213] width 120 height 16
click at [789, 263] on button "Print" at bounding box center [806, 271] width 35 height 17
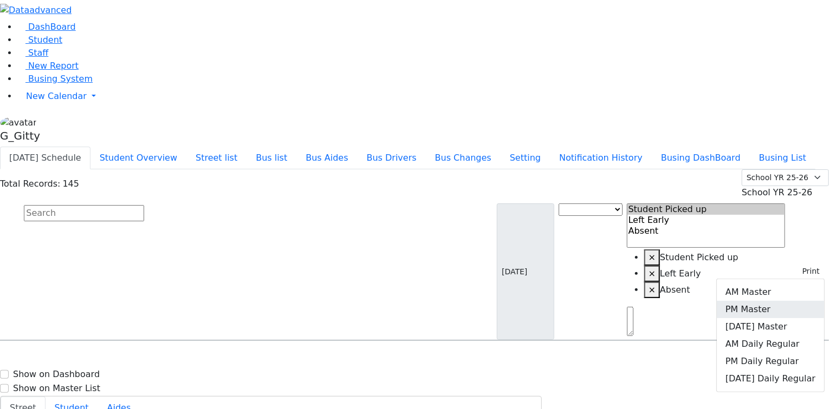
drag, startPoint x: 769, startPoint y: 124, endPoint x: 760, endPoint y: 126, distance: 8.8
click at [768, 301] on link "PM Master" at bounding box center [769, 309] width 107 height 17
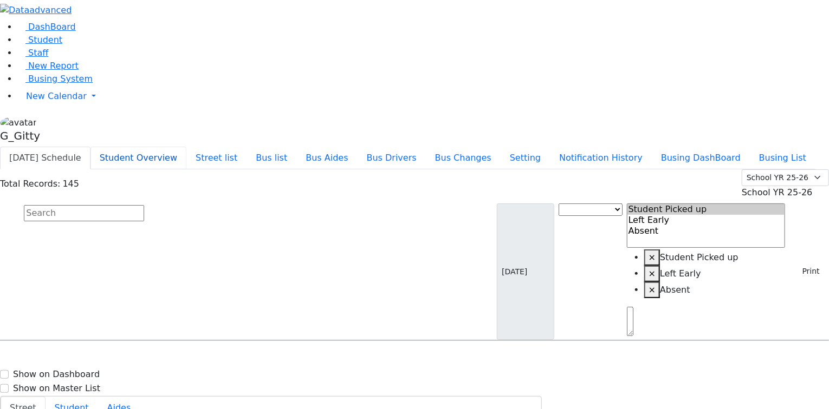
click at [186, 147] on button "Student Overview" at bounding box center [138, 158] width 96 height 23
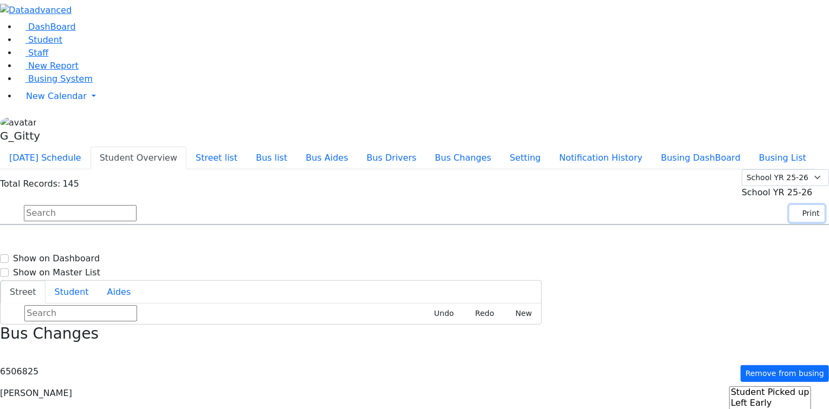
click at [801, 205] on button "Print" at bounding box center [806, 213] width 35 height 17
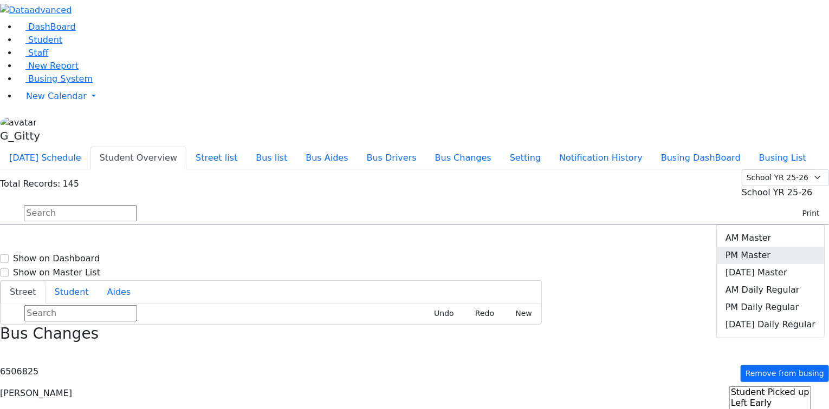
click at [776, 247] on link "PM Master" at bounding box center [769, 255] width 107 height 17
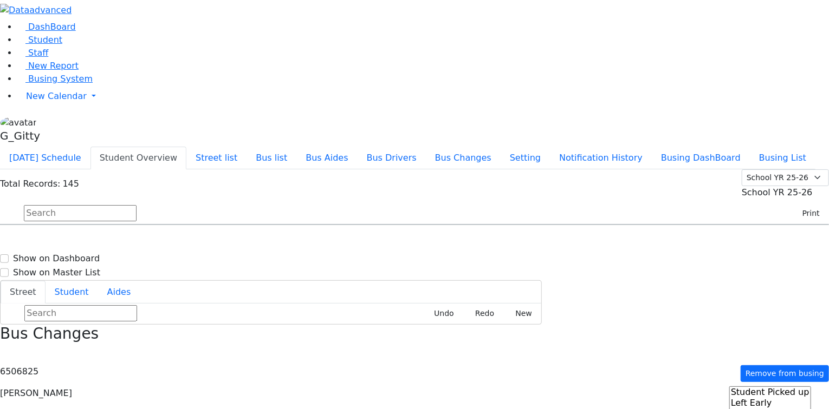
click at [136, 205] on input "text" at bounding box center [80, 213] width 113 height 16
click at [90, 147] on button "[DATE] Schedule" at bounding box center [45, 158] width 90 height 23
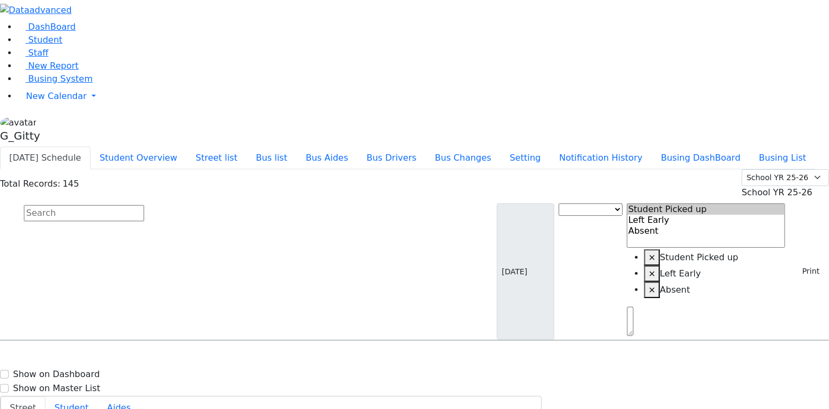
click at [144, 205] on input "text" at bounding box center [84, 213] width 120 height 16
click at [87, 357] on h6 "[PERSON_NAME]" at bounding box center [47, 362] width 80 height 10
select select
drag, startPoint x: 788, startPoint y: 116, endPoint x: 790, endPoint y: 151, distance: 35.3
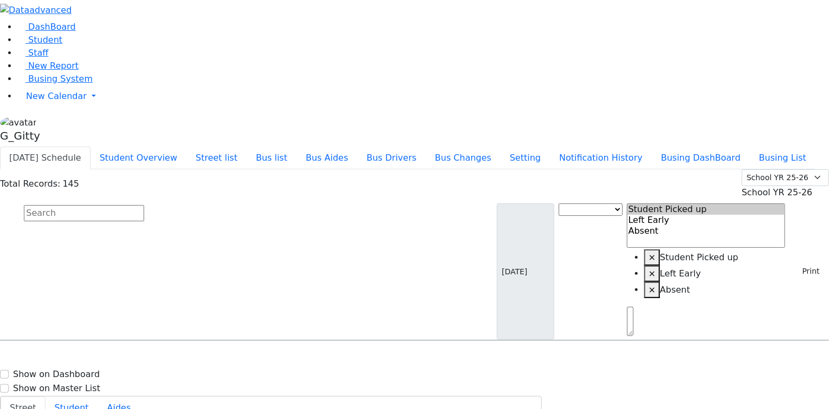
drag, startPoint x: 662, startPoint y: 275, endPoint x: 786, endPoint y: 386, distance: 166.1
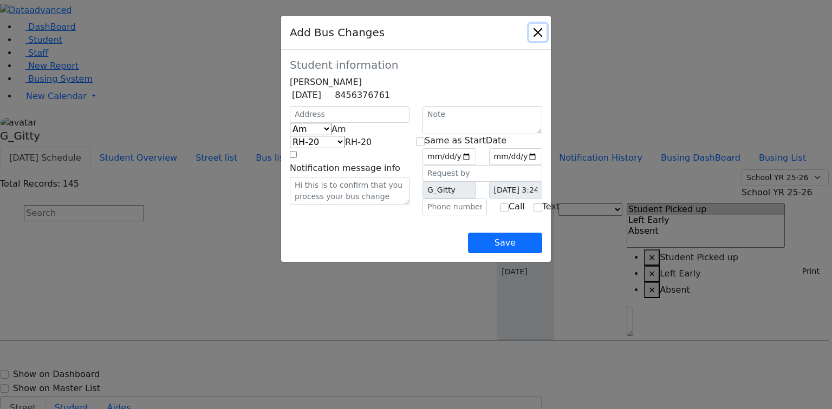
drag, startPoint x: 604, startPoint y: 34, endPoint x: 490, endPoint y: 63, distance: 117.9
click at [546, 34] on button "Close" at bounding box center [537, 32] width 17 height 17
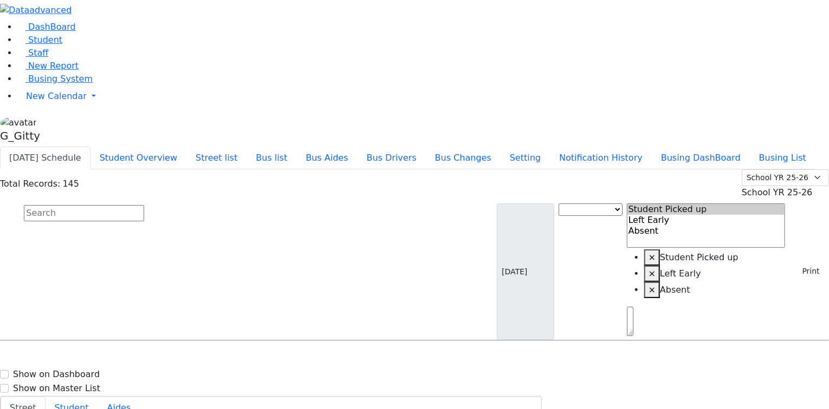
click at [144, 205] on input "text" at bounding box center [84, 213] width 120 height 16
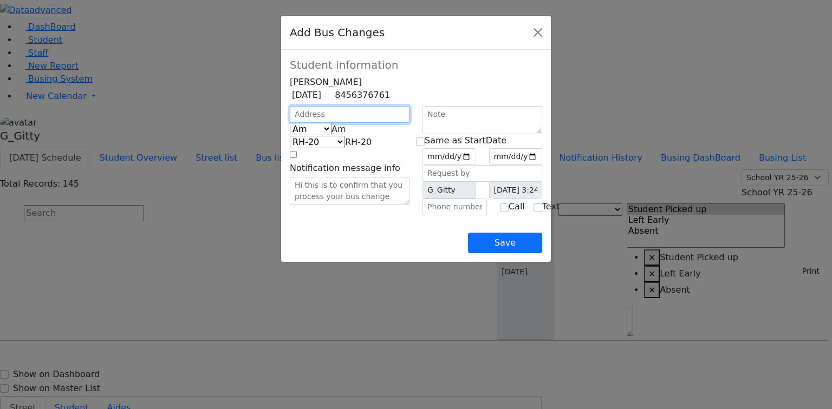
click at [290, 123] on input "text" at bounding box center [350, 114] width 120 height 17
type input "14 Dinev Road"
select select "396"
click at [331, 134] on span "Am" at bounding box center [338, 129] width 15 height 10
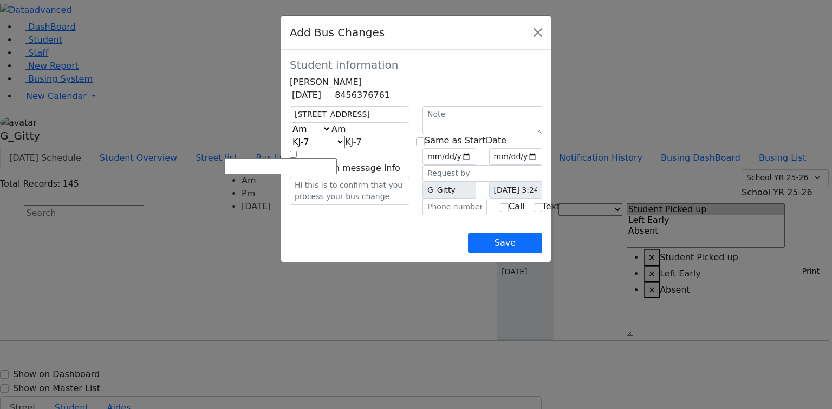
select select "2"
select select "398"
click at [476, 165] on input "date" at bounding box center [449, 156] width 54 height 17
type input "2025-08-27"
click at [425, 146] on input "checkbox" at bounding box center [420, 142] width 9 height 9
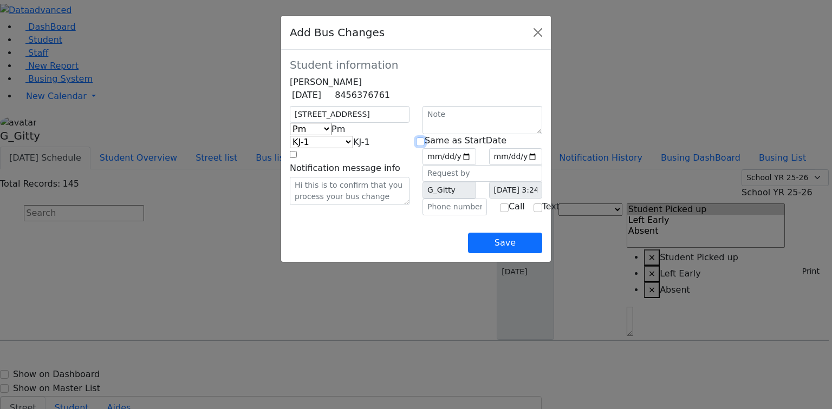
checkbox input "true"
type input "2025-08-27"
click at [540, 253] on button "Save" at bounding box center [505, 243] width 74 height 21
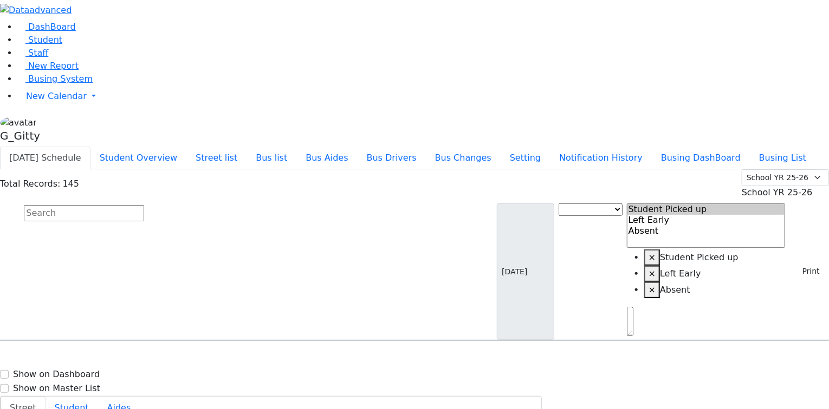
click at [144, 205] on input "text" at bounding box center [84, 213] width 120 height 16
drag, startPoint x: 806, startPoint y: 93, endPoint x: 793, endPoint y: 123, distance: 32.8
click at [806, 263] on button "Print" at bounding box center [806, 271] width 35 height 17
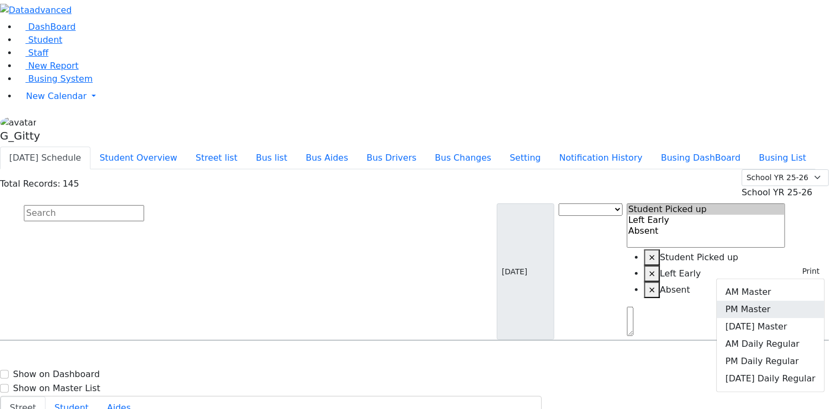
click at [754, 301] on link "PM Master" at bounding box center [769, 309] width 107 height 17
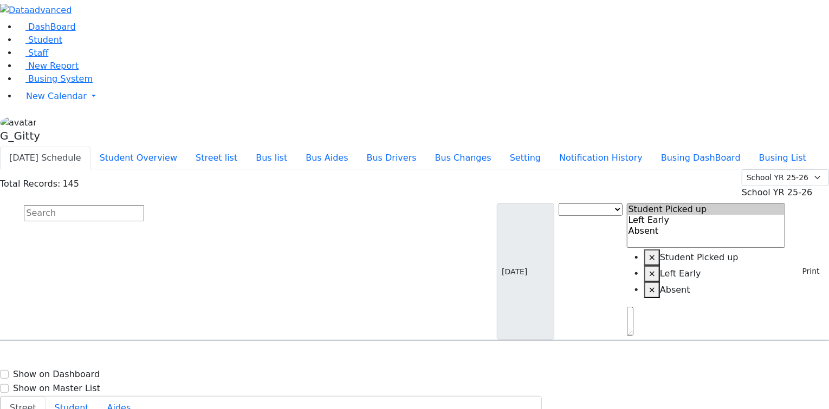
click at [144, 205] on input "text" at bounding box center [84, 213] width 120 height 16
click at [21, 204] on button "submit" at bounding box center [10, 214] width 21 height 21
click at [144, 205] on input "text" at bounding box center [84, 213] width 120 height 16
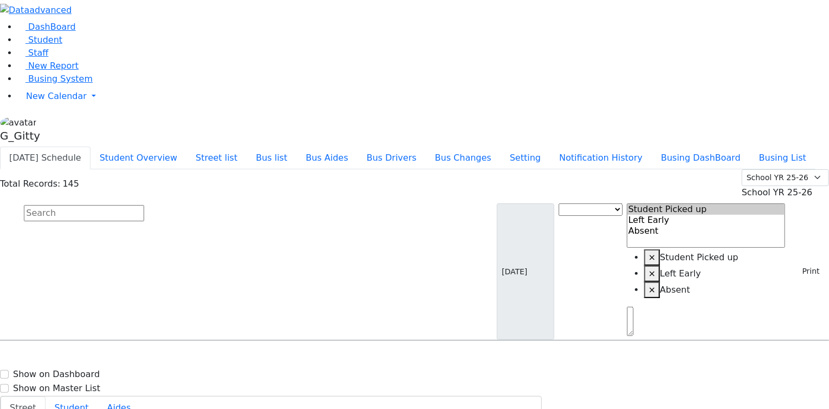
click at [87, 384] on h6 "Anshin Shmuel" at bounding box center [47, 389] width 80 height 10
select select "1"
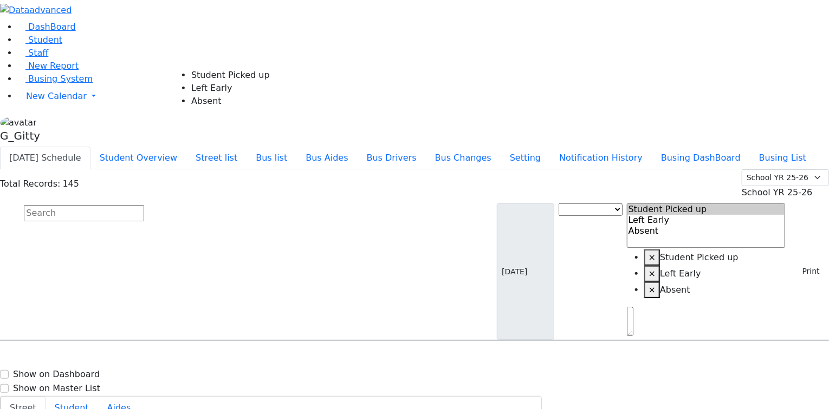
select select "1"
drag, startPoint x: 405, startPoint y: 102, endPoint x: 350, endPoint y: 184, distance: 98.4
click at [144, 205] on input "text" at bounding box center [84, 213] width 120 height 16
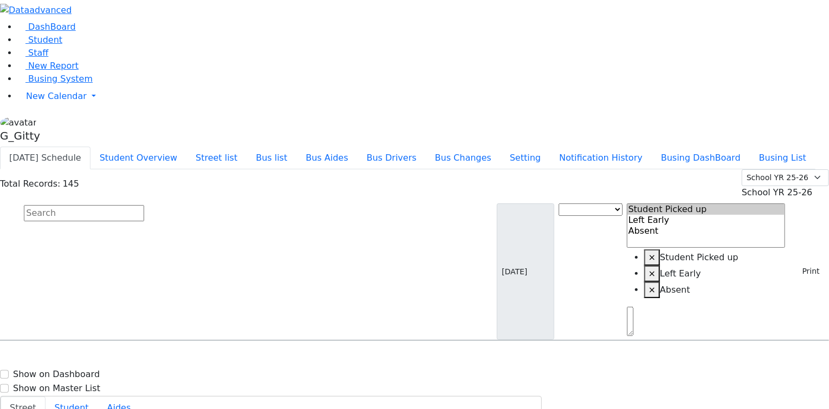
select select "2"
click at [144, 205] on input "text" at bounding box center [84, 213] width 120 height 16
drag, startPoint x: 801, startPoint y: 93, endPoint x: 788, endPoint y: 94, distance: 13.6
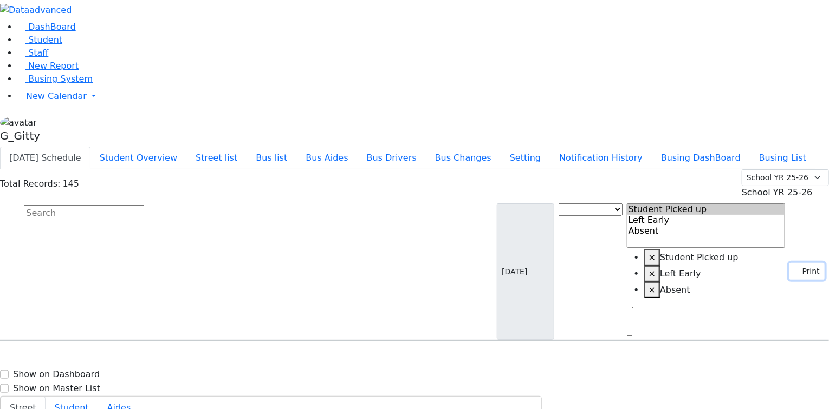
click at [801, 263] on button "Print" at bounding box center [806, 271] width 35 height 17
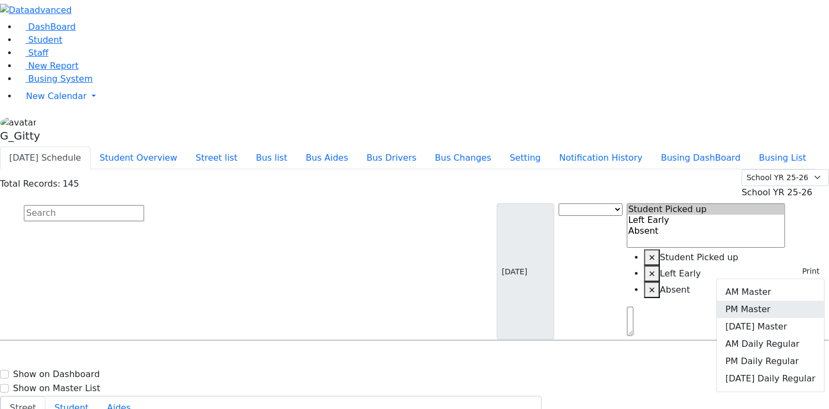
click at [788, 301] on link "PM Master" at bounding box center [769, 309] width 107 height 17
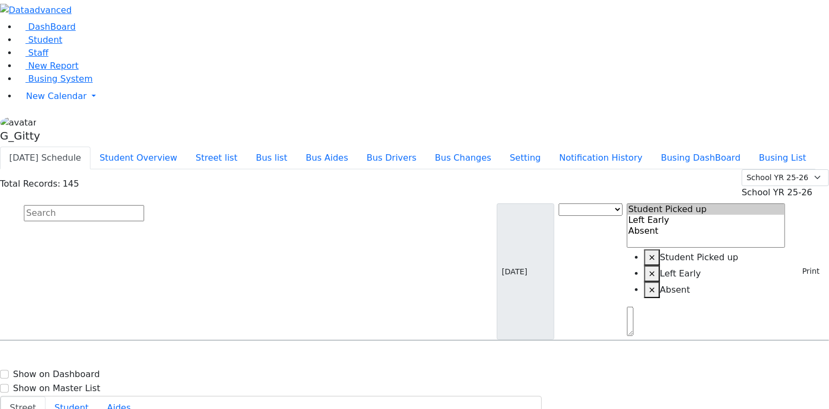
scroll to position [0, 0]
click at [611, 393] on span "Absent" at bounding box center [596, 398] width 30 height 11
select select "1"
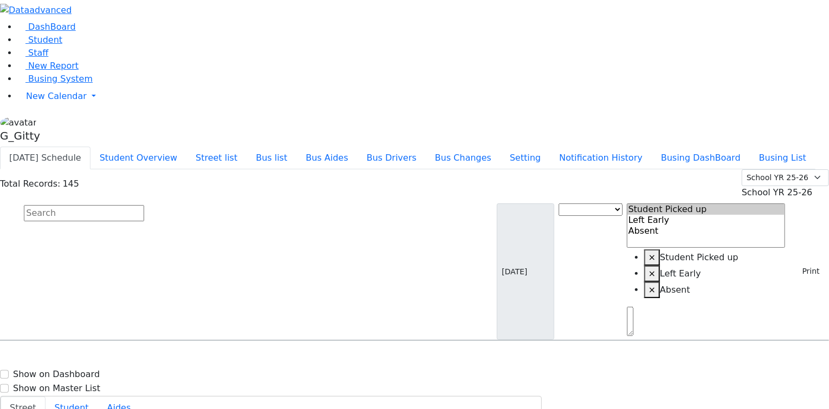
select select "1"
click at [619, 409] on span "Left Early" at bounding box center [600, 414] width 38 height 11
select select "2"
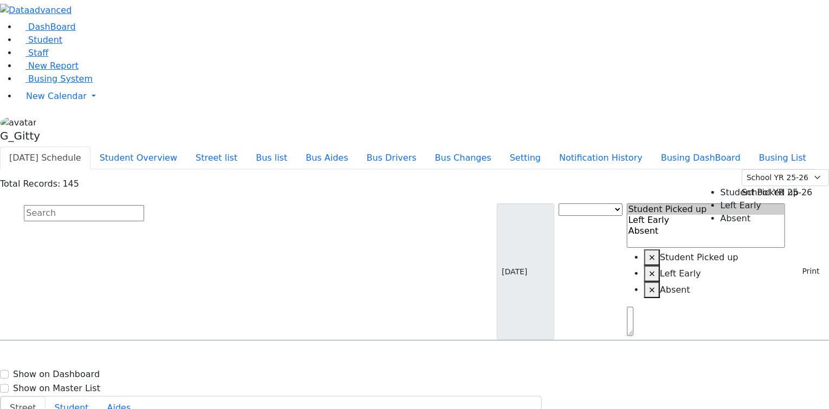
click at [230, 358] on div "2 Kahan Drive #102" at bounding box center [172, 371] width 115 height 27
select select
drag, startPoint x: 807, startPoint y: 114, endPoint x: 781, endPoint y: 122, distance: 27.1
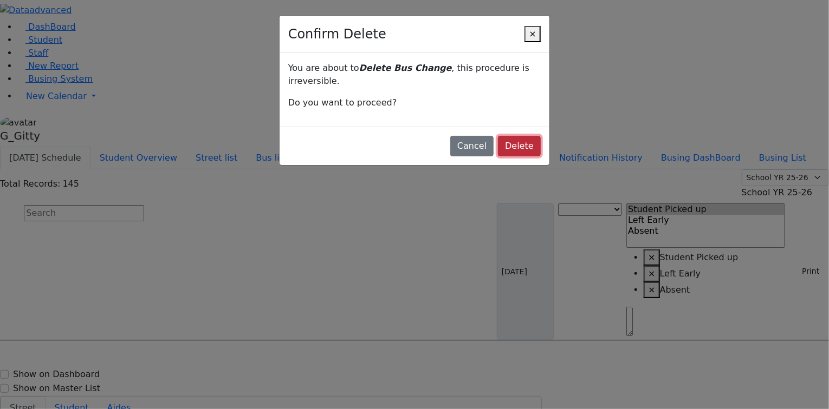
click at [499, 136] on button "Delete" at bounding box center [519, 146] width 43 height 21
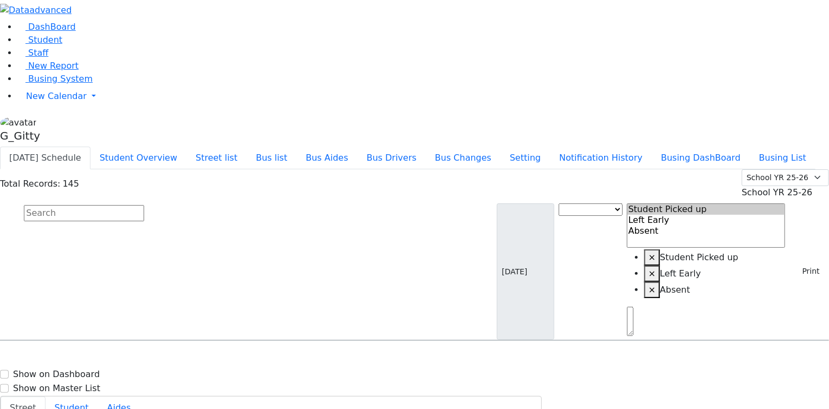
click at [144, 205] on input "text" at bounding box center [84, 213] width 120 height 16
click at [761, 187] on span "School YR 25-26" at bounding box center [776, 192] width 71 height 10
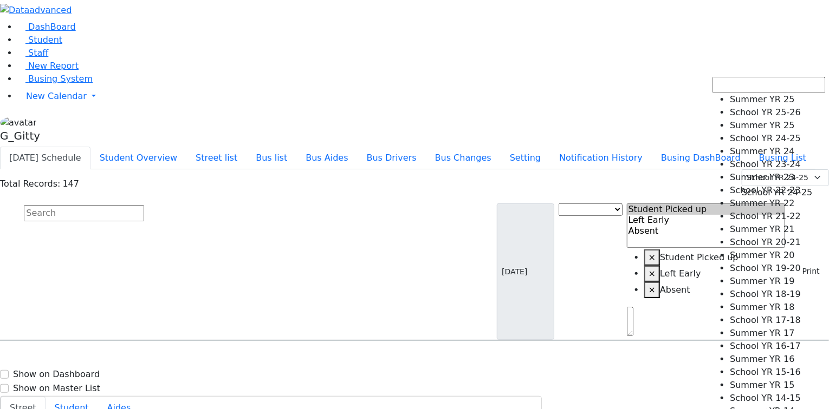
click at [741, 187] on span "School YR 24-25" at bounding box center [776, 192] width 71 height 10
select select "211"
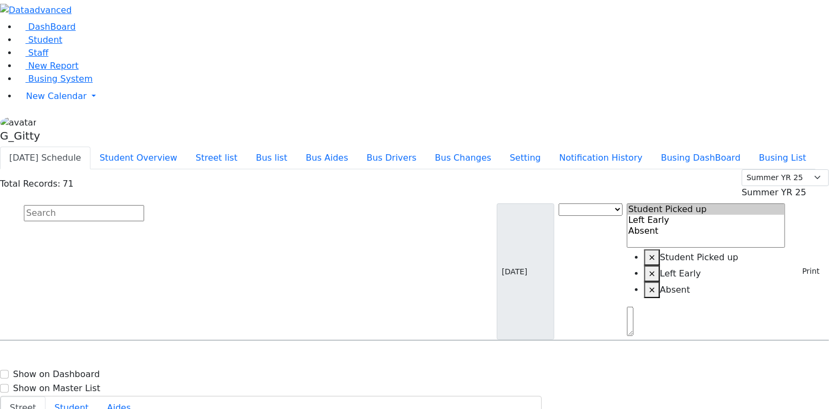
scroll to position [823, 0]
click at [144, 205] on input "text" at bounding box center [84, 213] width 120 height 16
click at [296, 147] on button "Bus list" at bounding box center [271, 158] width 50 height 23
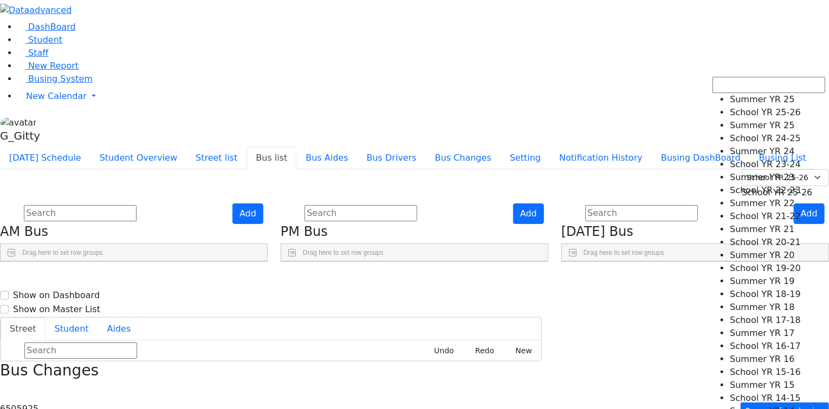
click at [746, 187] on span "School YR 25-26" at bounding box center [776, 192] width 71 height 10
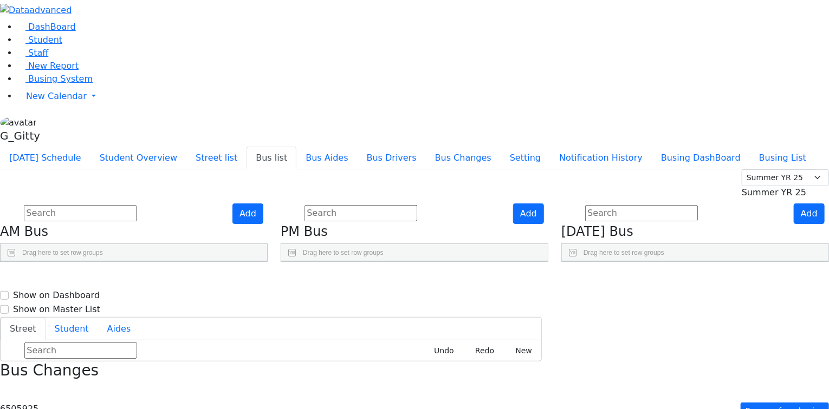
scroll to position [0, 0]
click at [741, 187] on span "Summer YR 25" at bounding box center [773, 192] width 64 height 10
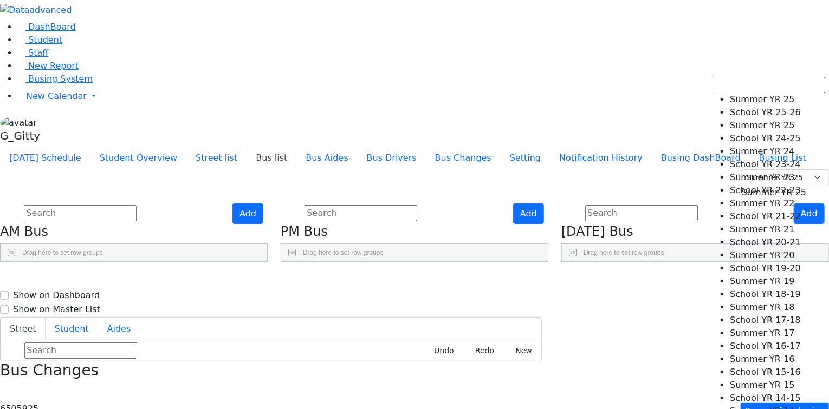
select select "212"
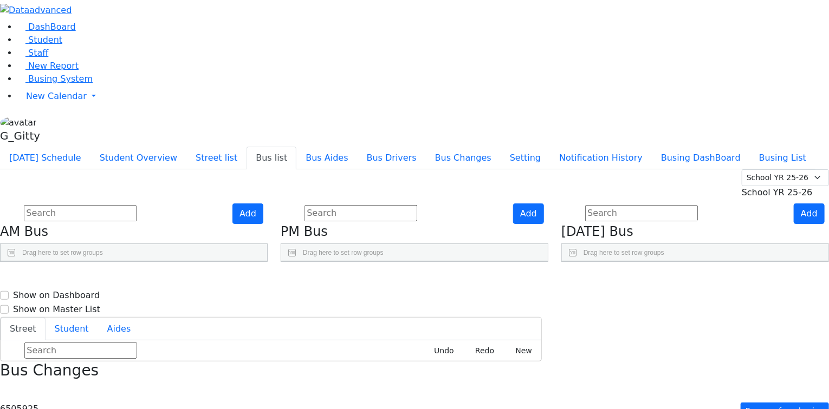
drag, startPoint x: 212, startPoint y: 156, endPoint x: 248, endPoint y: 152, distance: 36.6
click at [152, 262] on div at bounding box center [150, 270] width 4 height 17
drag, startPoint x: 141, startPoint y: 154, endPoint x: 170, endPoint y: 152, distance: 28.8
click at [46, 262] on div at bounding box center [44, 270] width 4 height 17
click at [136, 205] on input "text" at bounding box center [80, 213] width 113 height 16
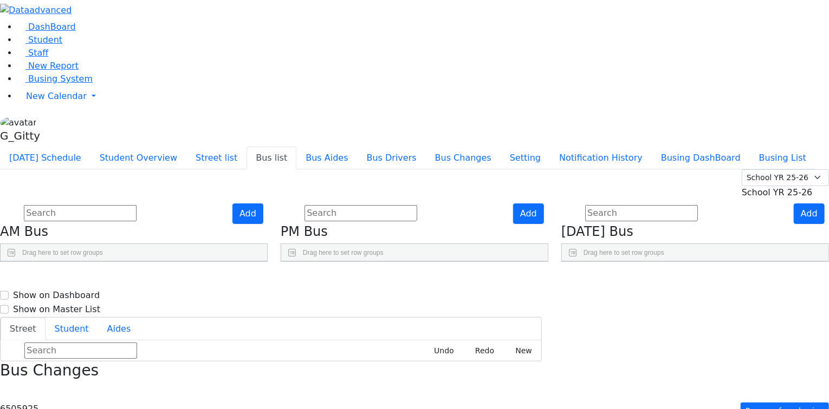
scroll to position [87, 0]
click at [136, 205] on input "text" at bounding box center [80, 213] width 113 height 16
click at [48, 58] on link "Staff" at bounding box center [32, 53] width 31 height 10
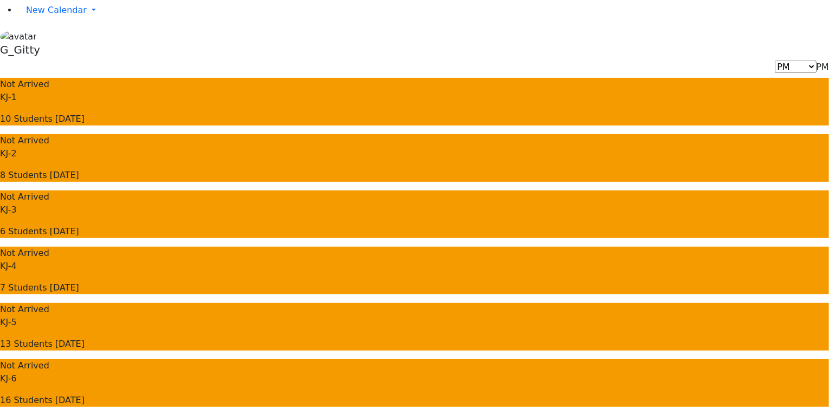
scroll to position [87, 0]
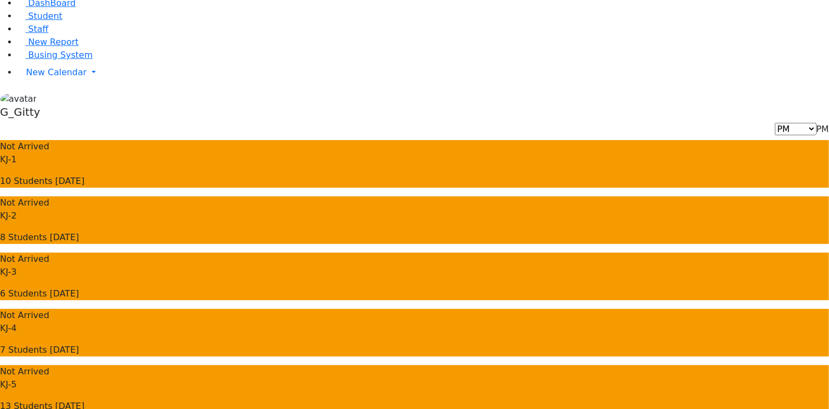
scroll to position [43, 0]
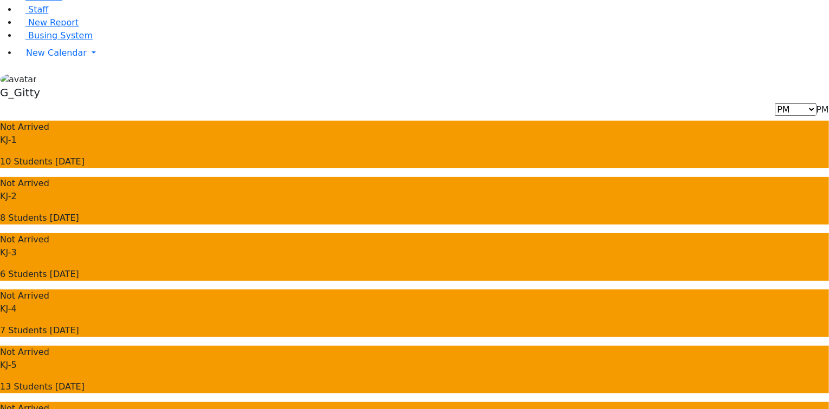
drag, startPoint x: 667, startPoint y: 288, endPoint x: 662, endPoint y: 292, distance: 6.9
drag, startPoint x: 563, startPoint y: 331, endPoint x: 624, endPoint y: 325, distance: 61.5
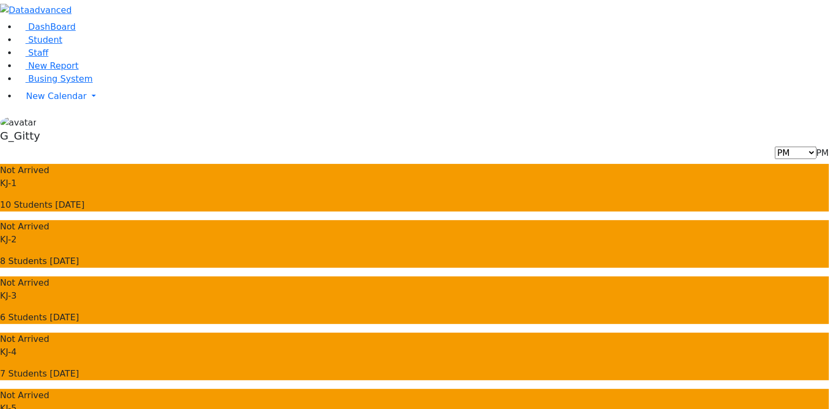
click at [208, 164] on div "Not Arrived KJ-1 10 Students [DATE]" at bounding box center [414, 188] width 829 height 48
click at [339, 255] on p "8 Students [DATE]" at bounding box center [414, 261] width 829 height 13
drag, startPoint x: 502, startPoint y: 105, endPoint x: 609, endPoint y: 95, distance: 107.1
click at [504, 311] on p "6 Students Today" at bounding box center [414, 317] width 829 height 13
click at [619, 333] on div "Not Arrived KJ-4 7 Students Today" at bounding box center [414, 357] width 829 height 48
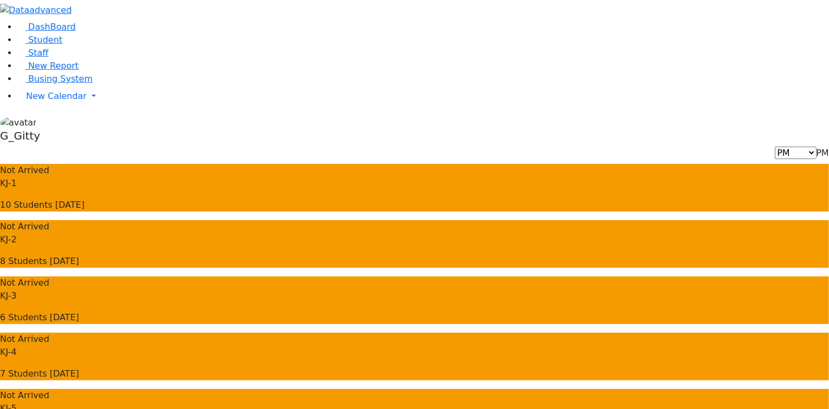
drag, startPoint x: 229, startPoint y: 195, endPoint x: 238, endPoint y: 192, distance: 10.3
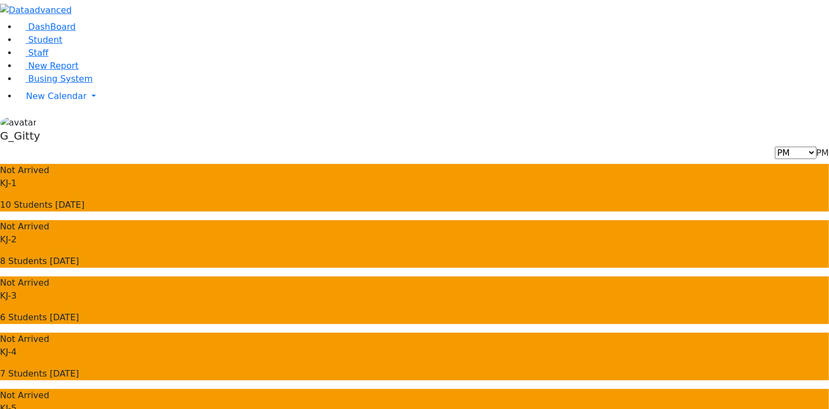
drag, startPoint x: 750, startPoint y: 159, endPoint x: 746, endPoint y: 152, distance: 7.8
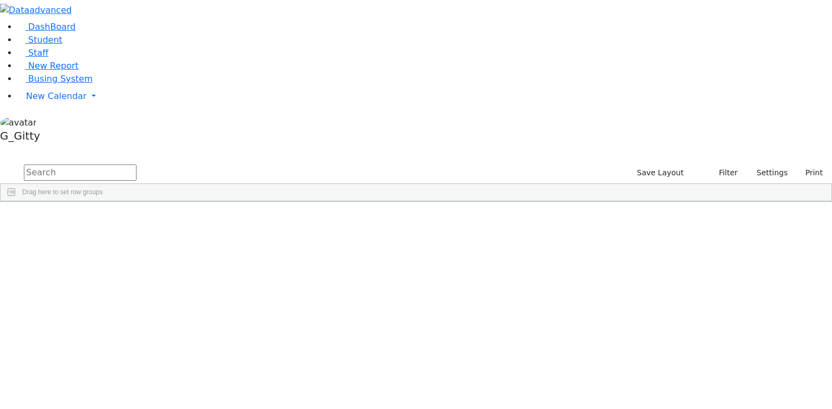
drag, startPoint x: 152, startPoint y: 56, endPoint x: 151, endPoint y: 47, distance: 8.8
click at [136, 165] on input "text" at bounding box center [80, 173] width 113 height 16
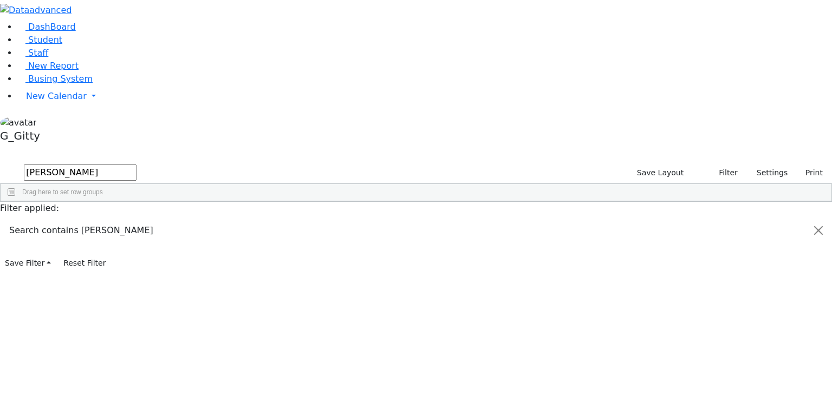
type input "[PERSON_NAME]"
click at [100, 356] on div "[PERSON_NAME]" at bounding box center [75, 363] width 49 height 15
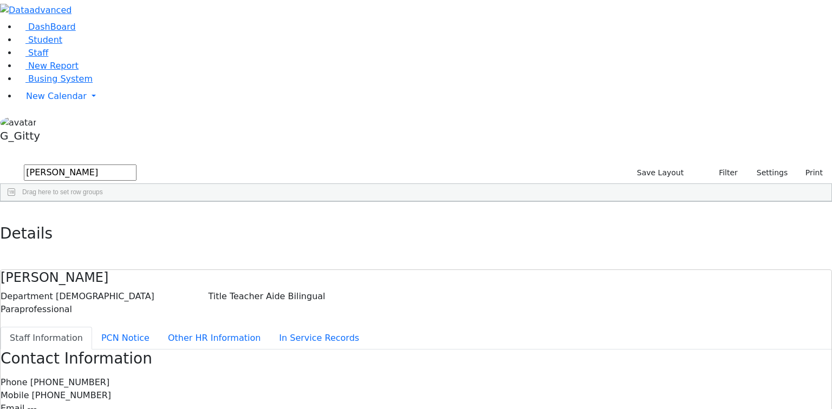
drag, startPoint x: 283, startPoint y: 62, endPoint x: 217, endPoint y: 61, distance: 66.6
click at [217, 270] on div "[PERSON_NAME]" at bounding box center [416, 278] width 831 height 16
click at [217, 270] on h4 "[PERSON_NAME]" at bounding box center [416, 278] width 831 height 16
click at [16, 202] on button "button" at bounding box center [8, 213] width 16 height 23
click at [100, 386] on div "[PERSON_NAME]" at bounding box center [75, 393] width 49 height 15
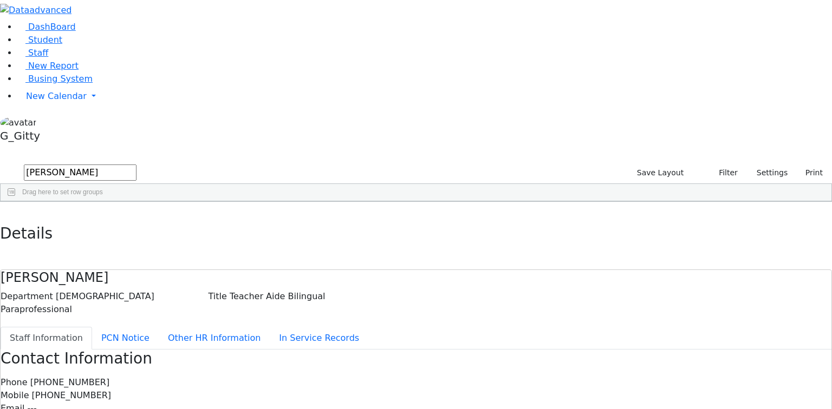
click at [100, 386] on div "[PERSON_NAME]" at bounding box center [75, 393] width 49 height 15
click at [5, 210] on use "button" at bounding box center [5, 210] width 0 height 0
click at [136, 165] on input "weiss" at bounding box center [80, 173] width 113 height 16
click at [62, 84] on span "Busing System" at bounding box center [60, 79] width 64 height 10
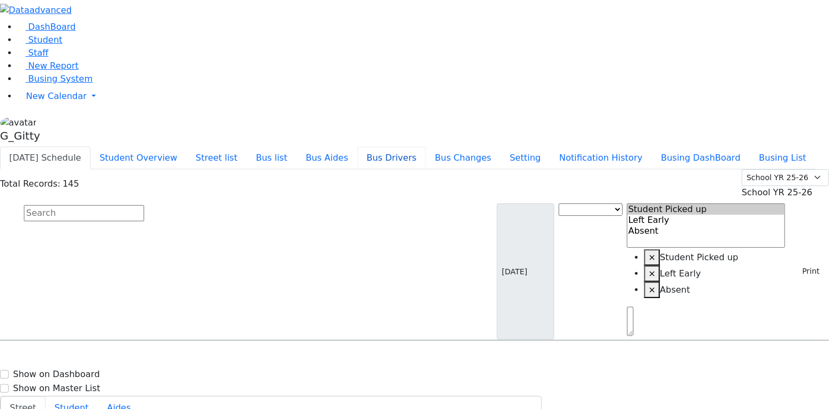
click at [426, 147] on button "Bus Drivers" at bounding box center [391, 158] width 68 height 23
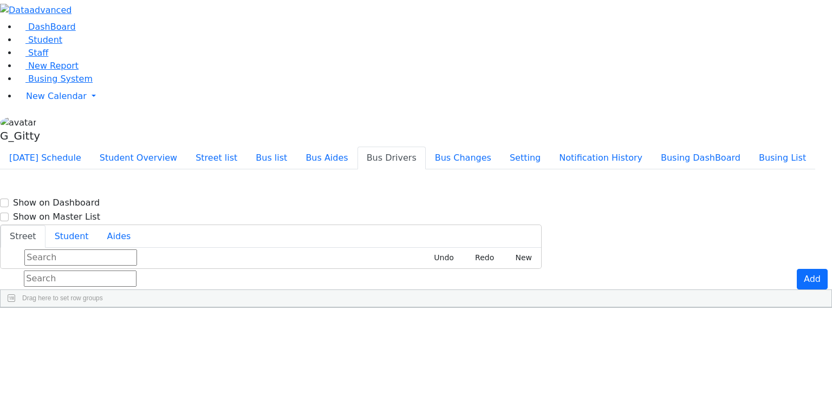
click at [136, 271] on input "text" at bounding box center [80, 279] width 113 height 16
click at [296, 147] on button "Bus list" at bounding box center [271, 158] width 50 height 23
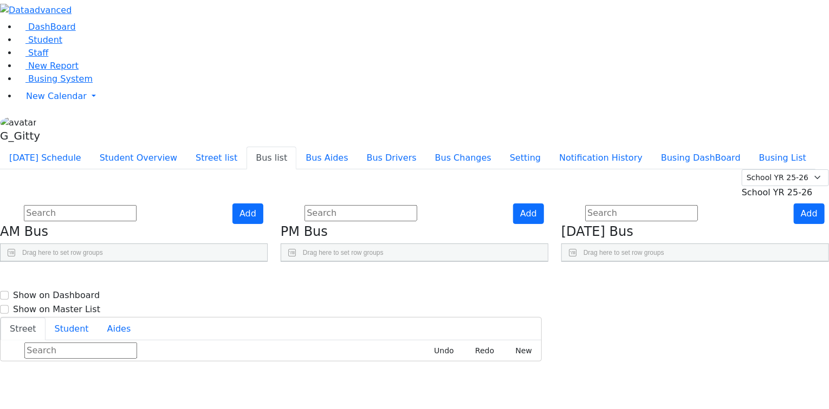
click at [154, 324] on div "Press SPACE to select this row." at bounding box center [118, 337] width 69 height 27
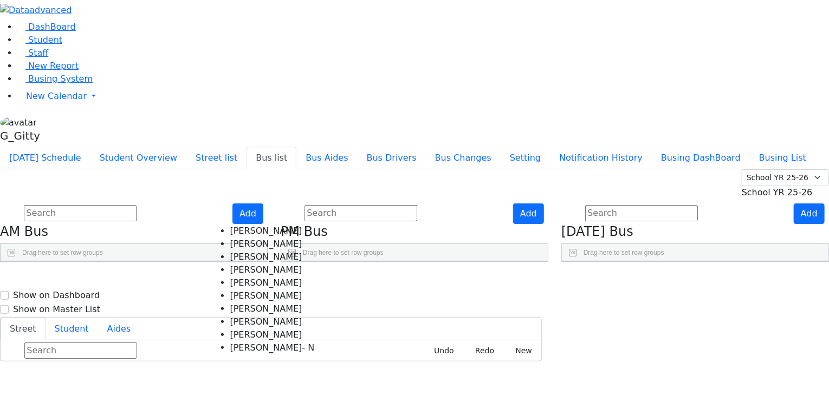
click at [236, 329] on Weiss "Mr. Weiss" at bounding box center [272, 335] width 84 height 13
select select "Mr. Weiss"
click at [62, 147] on aside "DashBoard Student Staff New Report Busing System" at bounding box center [414, 73] width 829 height 147
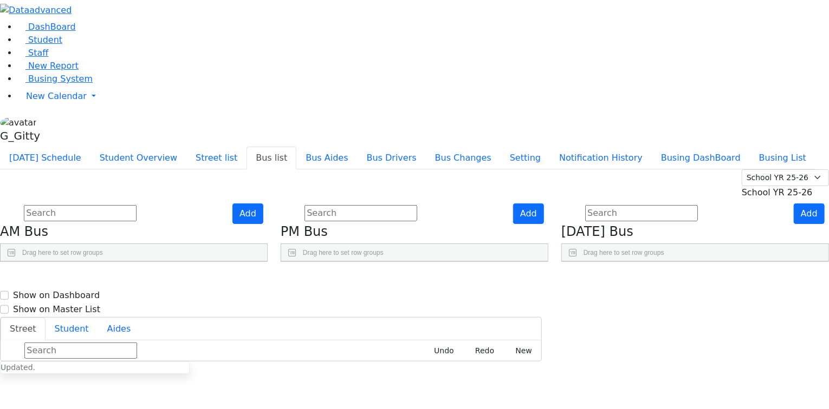
click at [154, 351] on div "Press SPACE to select this row." at bounding box center [118, 364] width 69 height 27
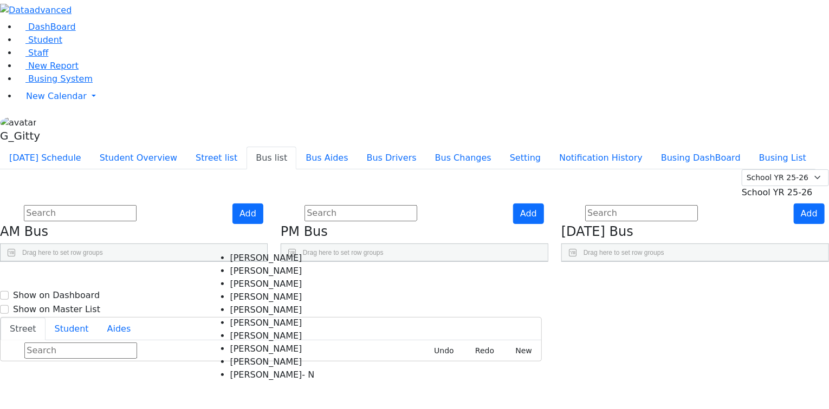
click at [253, 369] on N "Mr. Weiss- N" at bounding box center [272, 375] width 84 height 13
select select "Mr. Weiss- N"
click at [74, 147] on aside "DashBoard Student Staff New Report Busing System" at bounding box center [414, 73] width 829 height 147
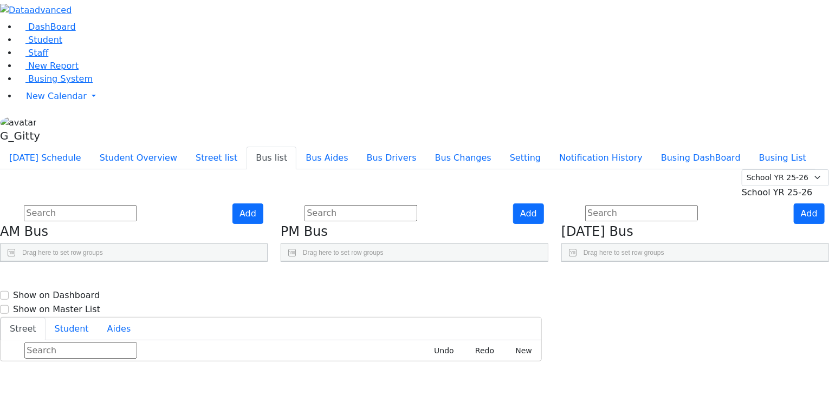
click at [154, 378] on div "Press SPACE to select this row." at bounding box center [118, 391] width 69 height 27
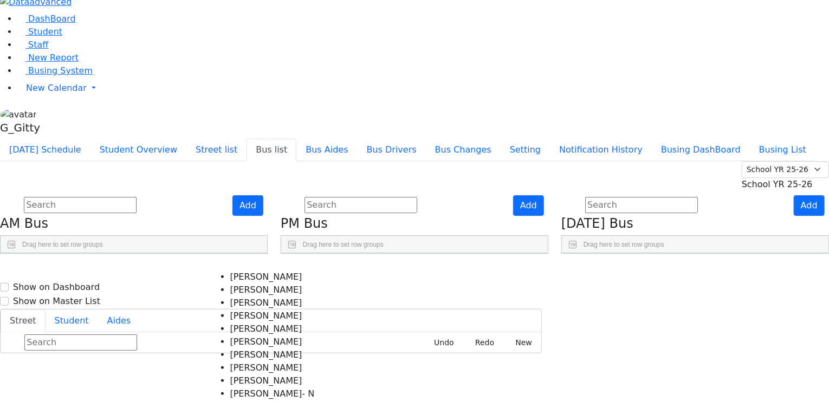
scroll to position [16, 0]
click at [245, 362] on Weinberger "Mr. Weinberger" at bounding box center [272, 368] width 84 height 13
select select "Mr. Weinberger"
click at [83, 139] on aside "DashBoard Student Staff New Report Busing System" at bounding box center [414, 65] width 829 height 147
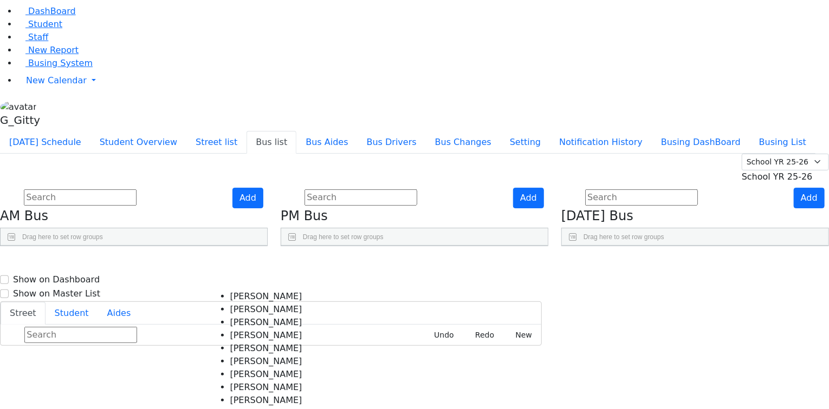
click at [230, 329] on Kornbluh "Mr. Kornbluh" at bounding box center [272, 335] width 84 height 13
select select "Mr. Kornbluh"
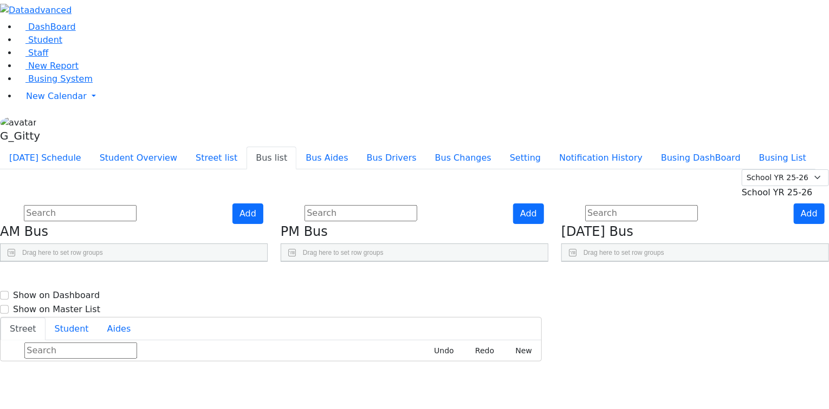
click at [86, 147] on aside "DashBoard Student Staff New Report Busing System" at bounding box center [414, 73] width 829 height 147
click at [154, 389] on div "Press SPACE to select this row." at bounding box center [118, 402] width 69 height 27
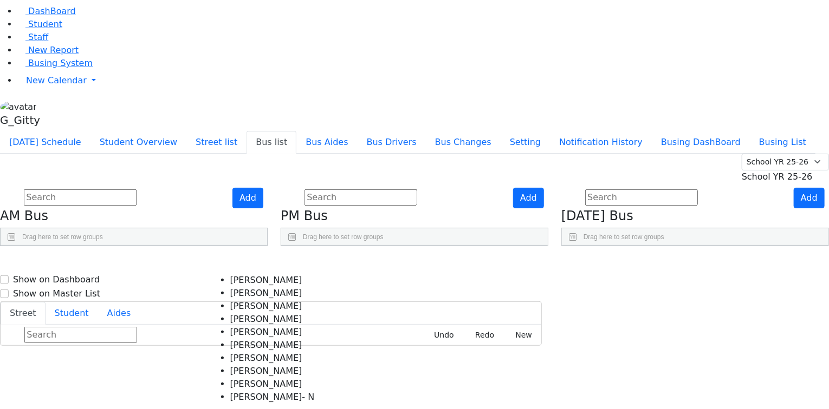
drag, startPoint x: 247, startPoint y: 295, endPoint x: 163, endPoint y: 290, distance: 84.0
click at [247, 300] on Grunfeld "Mr. Grunfeld" at bounding box center [272, 306] width 84 height 13
select select "Mr. Grunfeld"
click at [65, 131] on aside "DashBoard Student Staff New Report Busing System" at bounding box center [414, 57] width 829 height 147
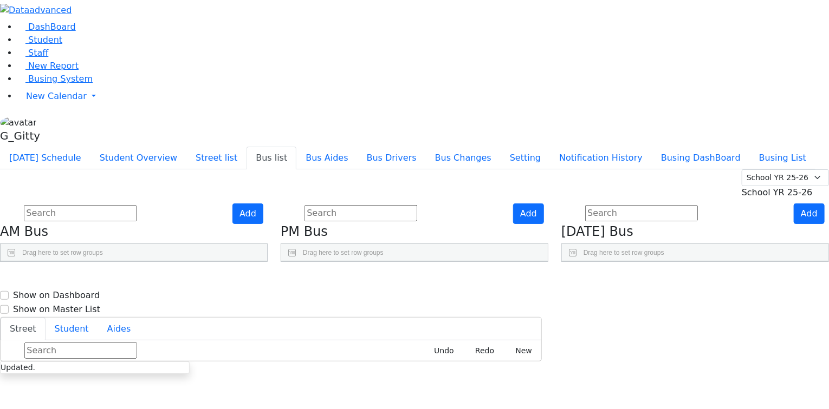
scroll to position [130, 0]
click at [154, 329] on div "Press SPACE to select this row." at bounding box center [118, 342] width 69 height 27
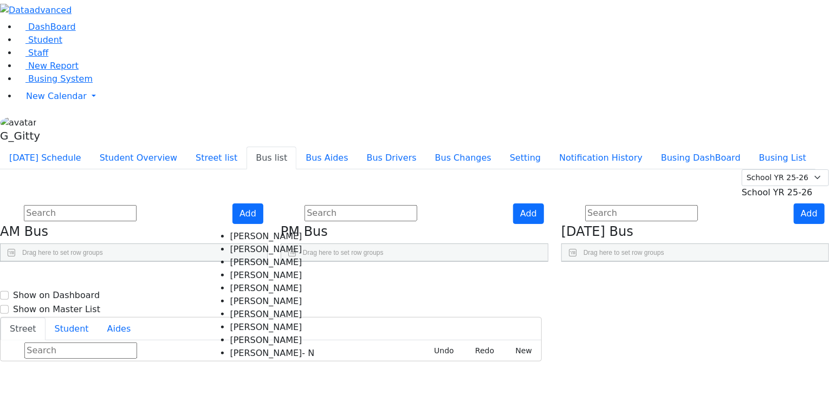
click at [249, 282] on Polatsek "Mr. Polatsek" at bounding box center [272, 288] width 84 height 13
select select "Mr. Polatsek"
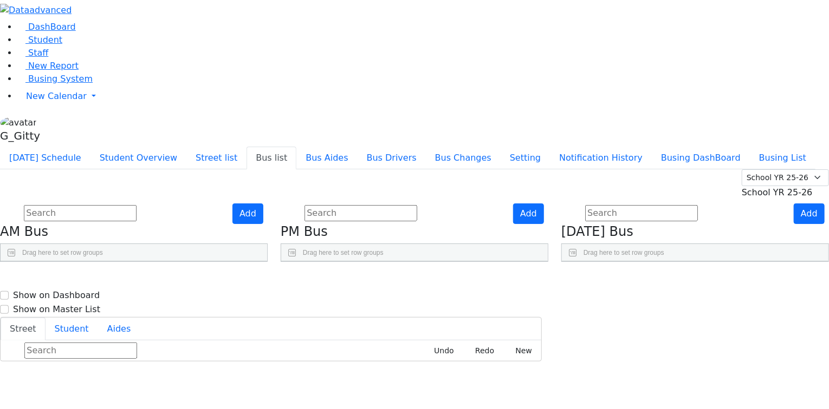
click at [73, 147] on aside "DashBoard Student Staff New Report Busing System" at bounding box center [414, 73] width 829 height 147
click at [154, 400] on div "Press SPACE to select this row." at bounding box center [118, 413] width 69 height 27
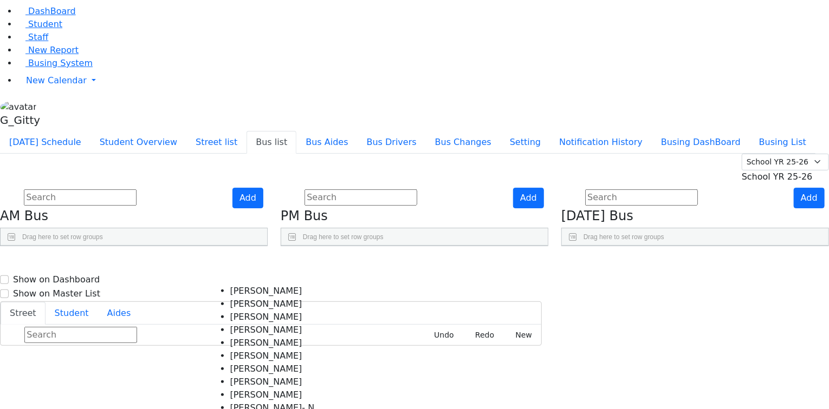
click at [240, 290] on Appel "Mr. Appel" at bounding box center [272, 291] width 84 height 13
select select "Mr. Appel"
click at [83, 131] on aside "DashBoard Student Staff New Report Busing System" at bounding box center [414, 57] width 829 height 147
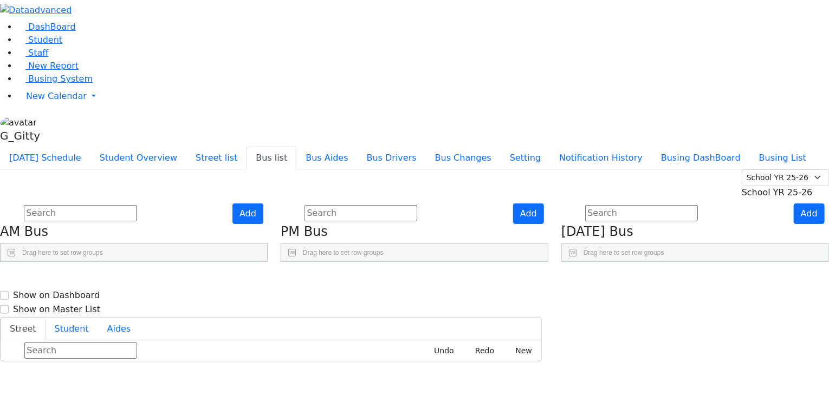
scroll to position [0, 0]
click at [434, 297] on div "Press SPACE to select this row." at bounding box center [399, 310] width 69 height 27
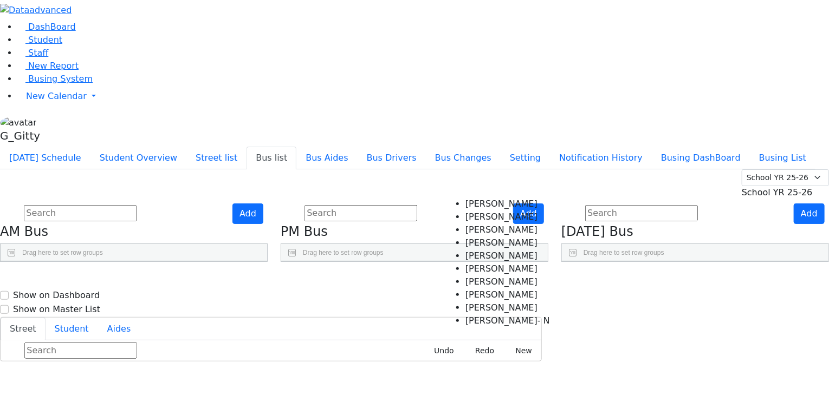
click at [479, 263] on Rosenberg "Mr. Rosenberg" at bounding box center [507, 269] width 84 height 13
select select "Mr. Rosenberg"
click at [357, 215] on div "Add PM Bus Drag here to set row groups Drag here to set column labels BusNumber" at bounding box center [414, 233] width 281 height 59
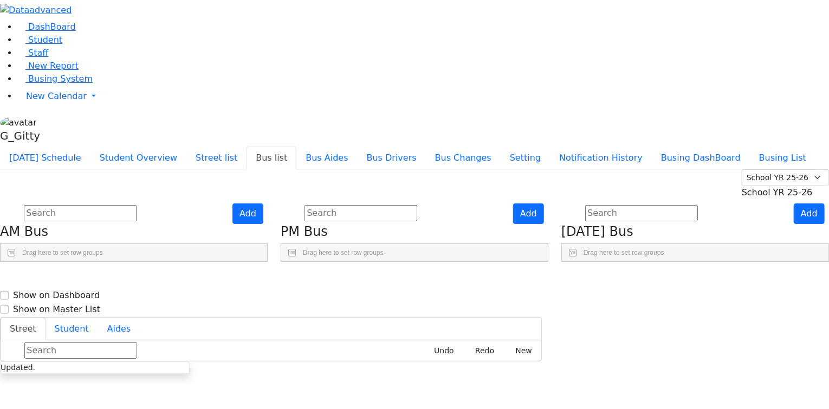
click at [434, 324] on div "Press SPACE to select this row." at bounding box center [399, 337] width 69 height 27
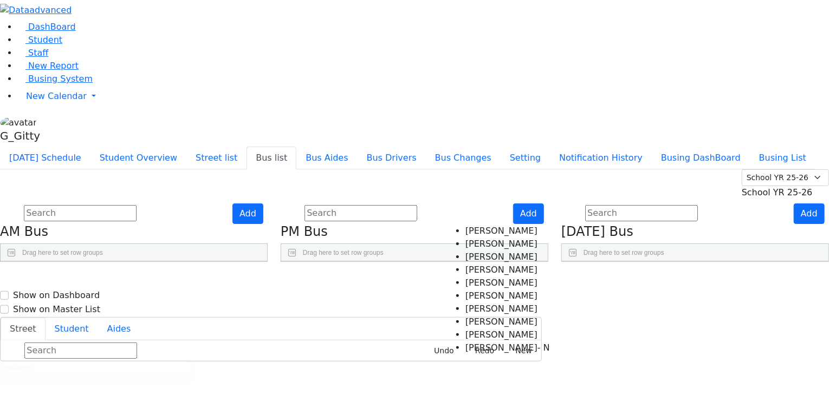
click at [493, 329] on Weiss "Mr. Weiss" at bounding box center [507, 335] width 84 height 13
select select "Mr. Weiss"
click at [274, 238] on div "Add AM Bus Drag here to set row groups Drag here to set column labels BusNumber" at bounding box center [134, 233] width 281 height 59
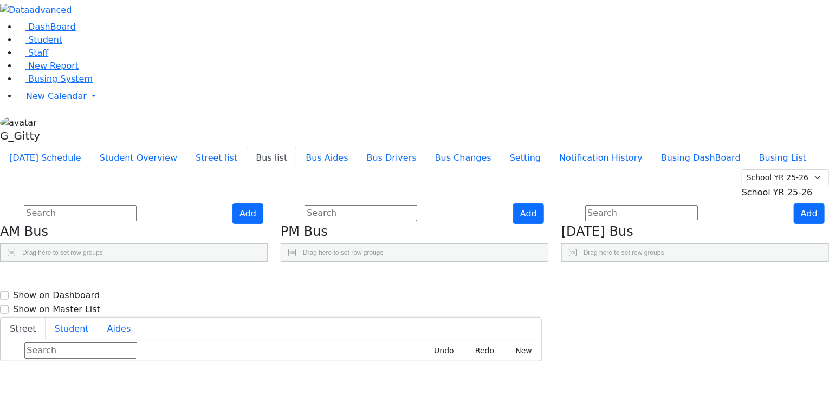
click at [434, 351] on div "Press SPACE to select this row." at bounding box center [399, 364] width 69 height 27
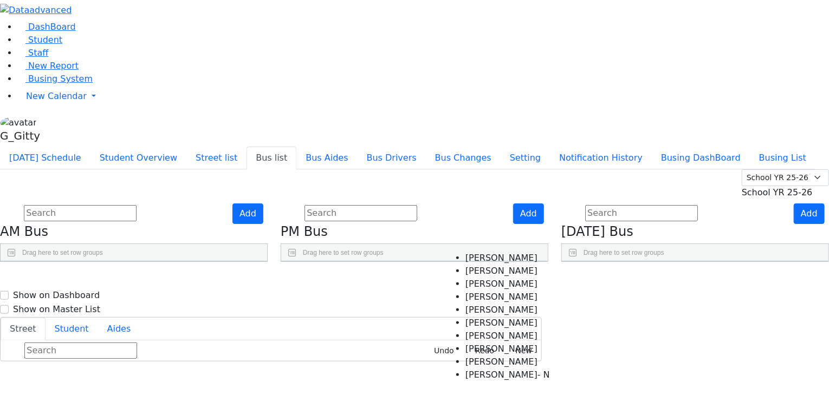
click at [472, 265] on Fischer "Mr. Fischer" at bounding box center [507, 271] width 84 height 13
select select "Mr. Fischer"
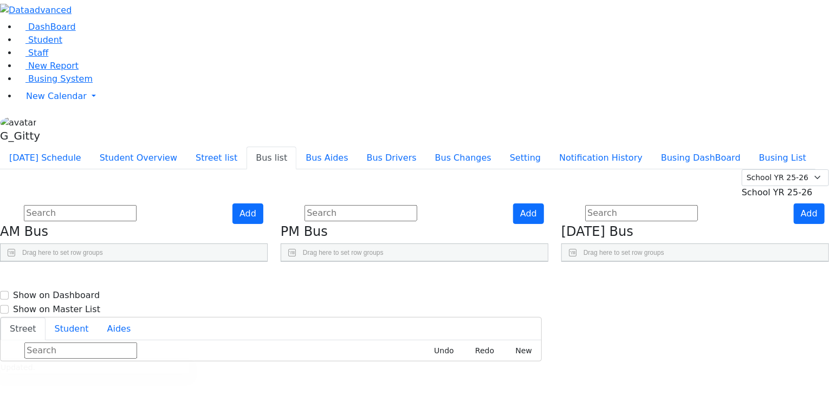
click at [274, 233] on div "Add AM Bus Drag here to set row groups Drag here to set column labels BusNumber" at bounding box center [134, 233] width 281 height 59
click at [434, 378] on div "Press SPACE to select this row." at bounding box center [399, 391] width 69 height 27
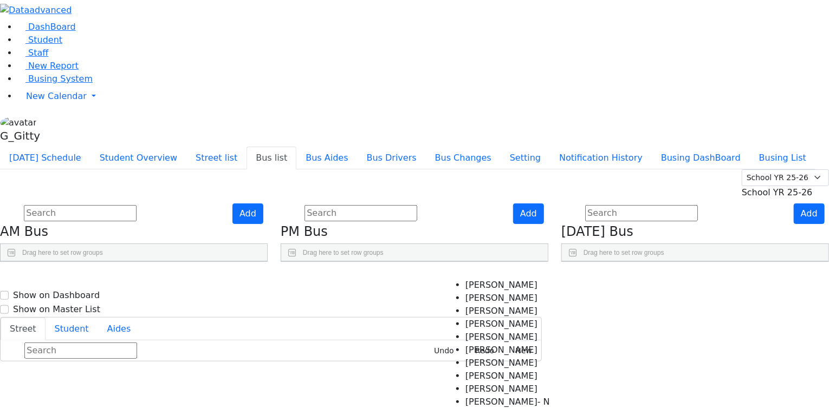
click at [481, 370] on Weinberger "Mr. Weinberger" at bounding box center [507, 376] width 84 height 13
select select "Mr. Weinberger"
click at [356, 263] on div "Add PM Bus Drag here to set row groups Drag here to set column labels BusNumber" at bounding box center [414, 233] width 281 height 59
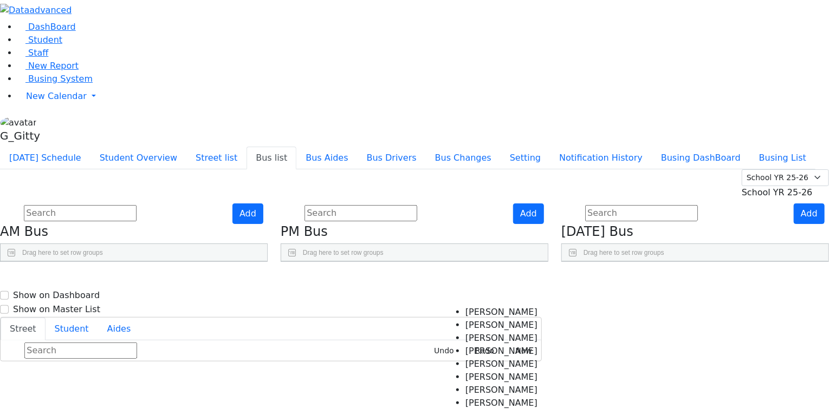
click at [475, 358] on Polatsek "Mr. Polatsek" at bounding box center [507, 364] width 84 height 13
select select "Mr. Polatsek"
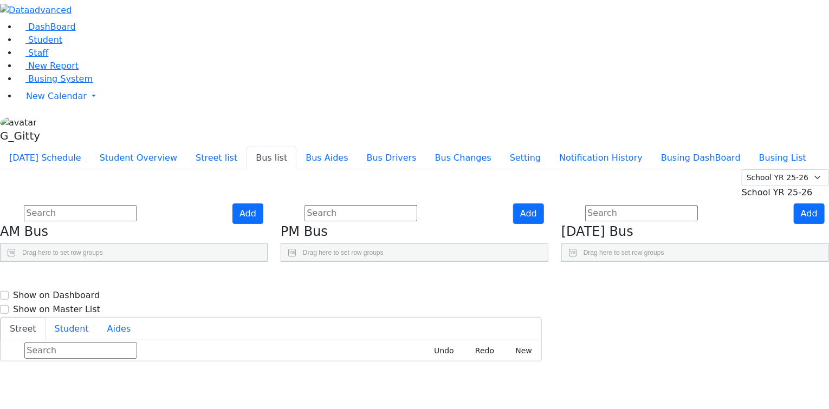
click at [274, 263] on div "Add AM Bus Drag here to set row groups Drag here to set column labels BusNumber" at bounding box center [134, 233] width 281 height 59
click at [362, 263] on div "Add PM Bus Drag here to set row groups Drag here to set column labels BusNumber" at bounding box center [414, 233] width 281 height 59
click at [274, 263] on div "Add AM Bus Drag here to set row groups Drag here to set column labels BusNumber" at bounding box center [134, 233] width 281 height 59
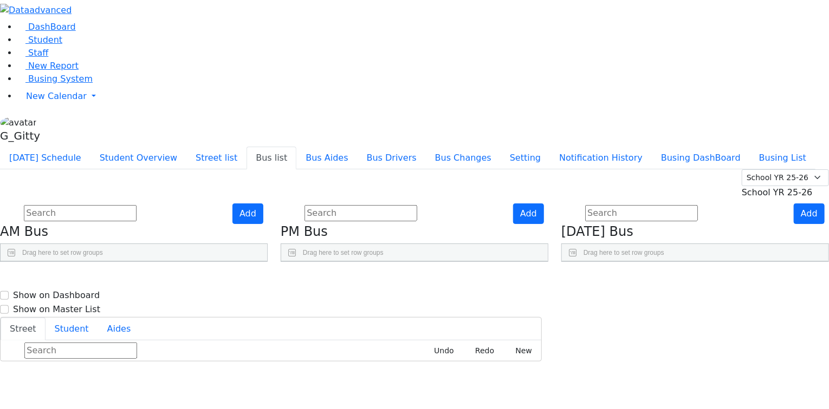
click at [555, 263] on div "Add PM Bus Drag here to set row groups Drag here to set column labels BusNumber" at bounding box center [414, 233] width 281 height 59
click at [592, 204] on div "Add Friday Bus Drag here to set row groups Drag here to set column labels BusNu…" at bounding box center [695, 233] width 281 height 59
click at [555, 263] on div "Add PM Bus Drag here to set row groups Drag here to set column labels BusNumber" at bounding box center [414, 233] width 281 height 59
click at [592, 263] on div "Add Friday Bus Drag here to set row groups Drag here to set column labels BusNu…" at bounding box center [695, 233] width 281 height 59
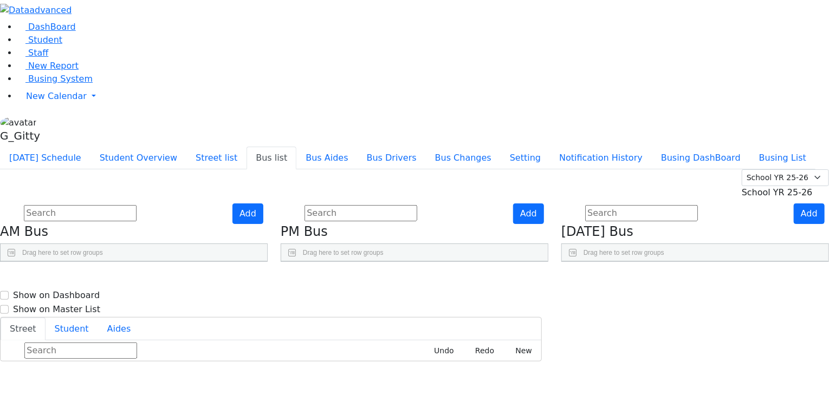
click at [594, 263] on div "Add Friday Bus Drag here to set row groups Drag here to set column labels BusNu…" at bounding box center [695, 233] width 281 height 59
drag, startPoint x: 227, startPoint y: 66, endPoint x: 243, endPoint y: 67, distance: 15.2
click at [136, 205] on input "text" at bounding box center [80, 213] width 113 height 16
click at [383, 205] on input "text" at bounding box center [360, 213] width 113 height 16
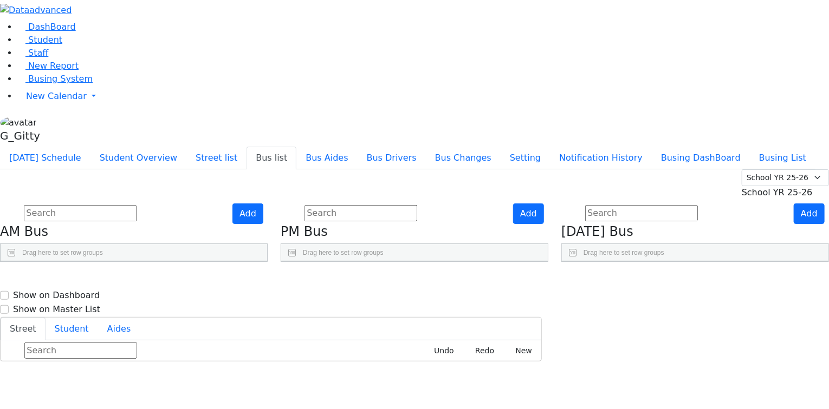
click at [136, 205] on input "text" at bounding box center [80, 213] width 113 height 16
click at [417, 205] on input "text" at bounding box center [360, 213] width 113 height 16
click at [630, 205] on input "text" at bounding box center [641, 213] width 113 height 16
click at [705, 297] on div "Press SPACE to select this row." at bounding box center [679, 310] width 69 height 27
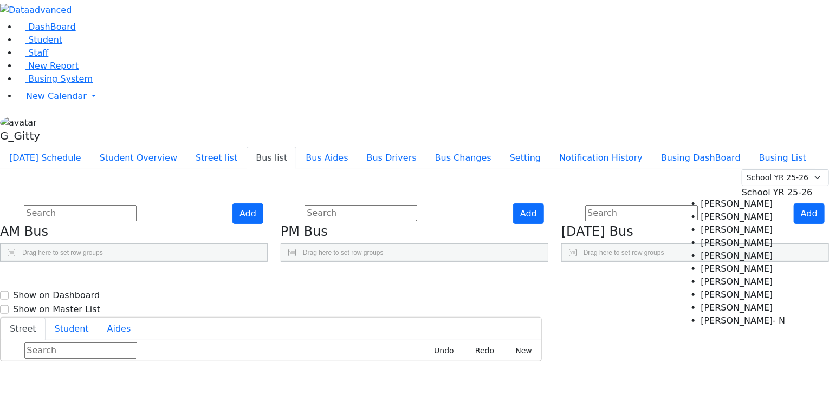
click at [706, 263] on Rosenberg "Mr. Rosenberg" at bounding box center [743, 269] width 84 height 13
select select "Mr. Rosenberg"
click at [555, 204] on div "Add PM Bus Drag here to set row groups Drag here to set column labels BusNumber" at bounding box center [414, 233] width 281 height 59
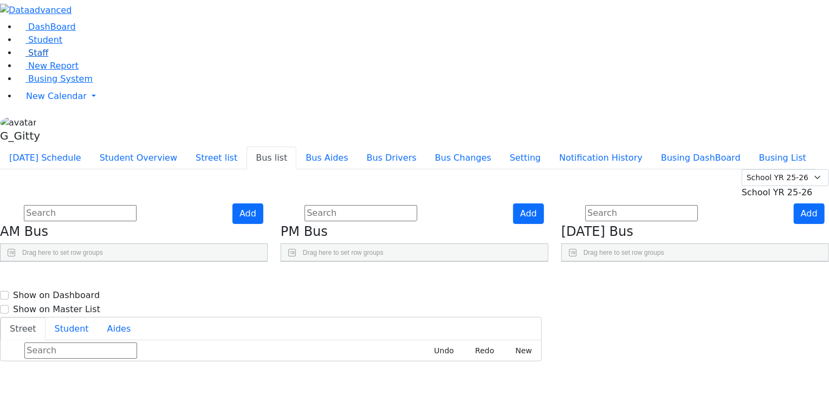
click at [28, 58] on span "Staff" at bounding box center [38, 53] width 20 height 10
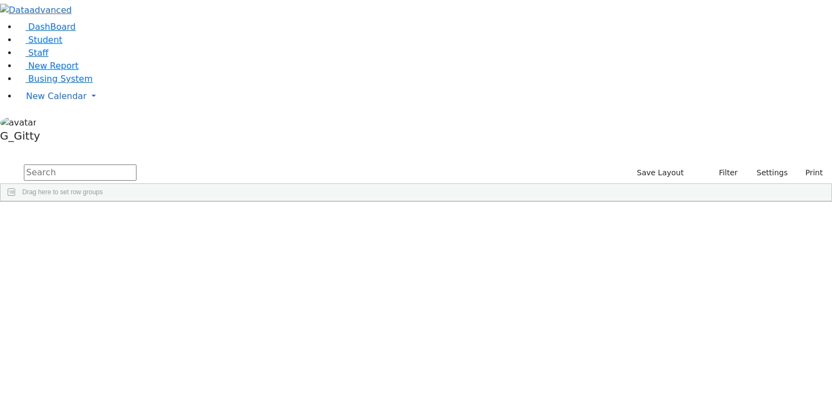
click at [136, 165] on input "text" at bounding box center [80, 173] width 113 height 16
click at [744, 165] on button "Settings" at bounding box center [767, 173] width 50 height 17
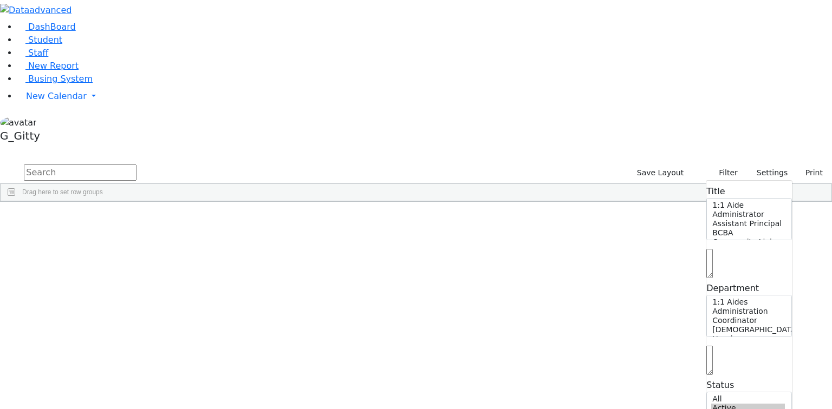
click at [136, 165] on input "text" at bounding box center [80, 173] width 113 height 16
